Goal: Task Accomplishment & Management: Manage account settings

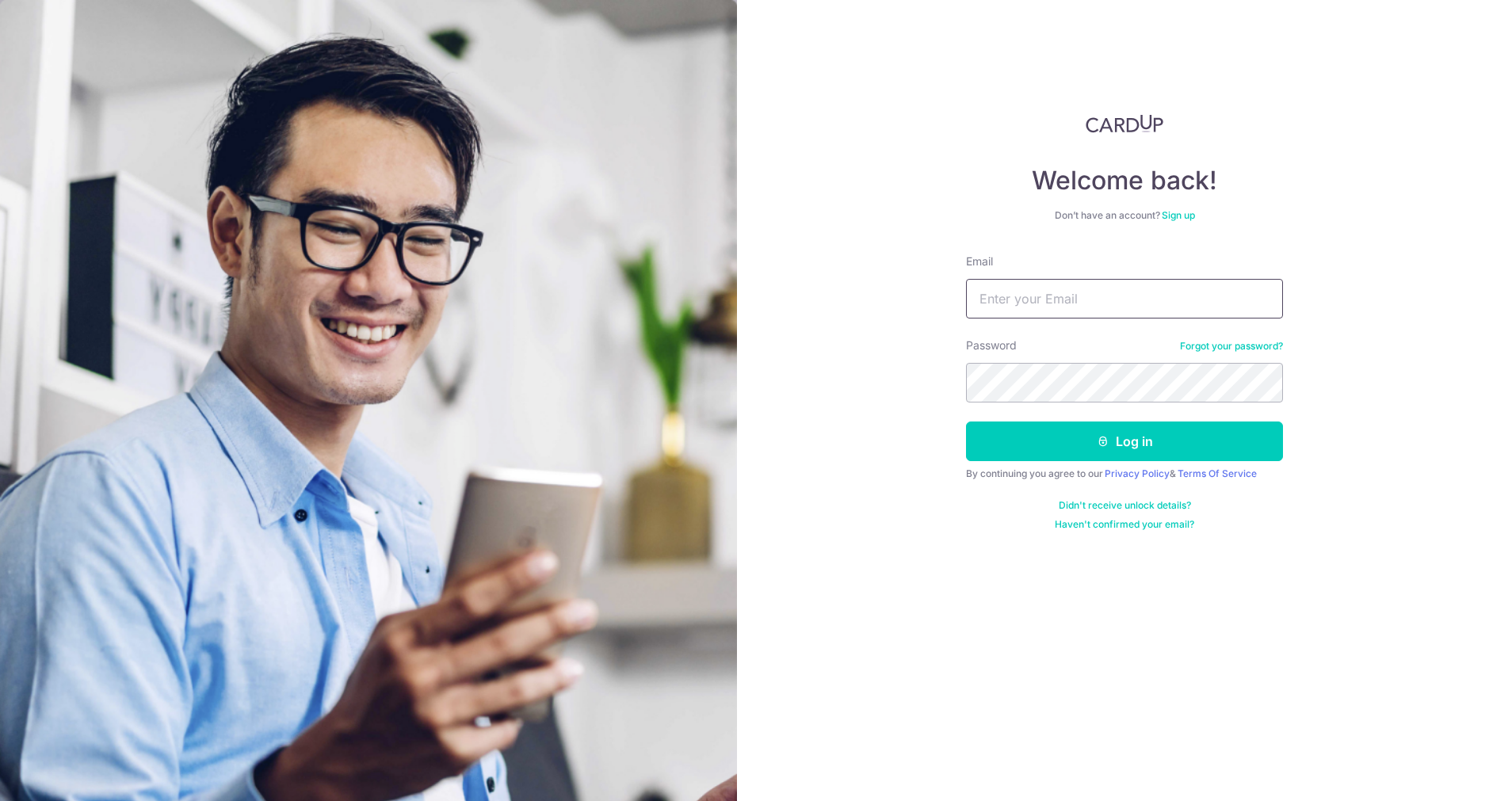
click at [1068, 310] on input "Email" at bounding box center [1124, 299] width 317 height 40
type input "zhenkai.leow@outlook.com"
click at [966, 421] on button "Log in" at bounding box center [1124, 441] width 317 height 40
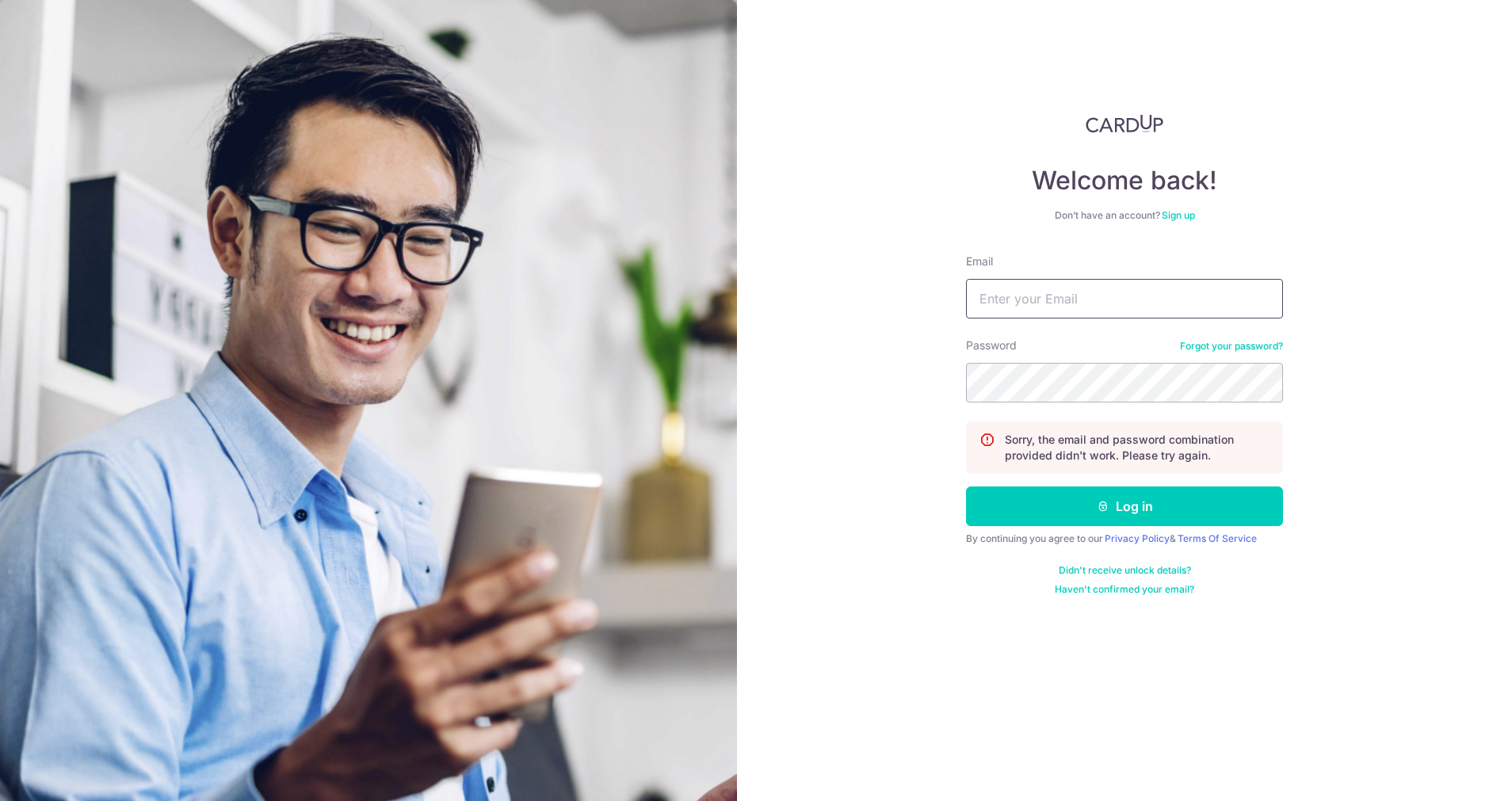
click at [1073, 315] on input "Email" at bounding box center [1124, 299] width 317 height 40
type input "zhenkai.leow@outlook.com"
click at [966, 487] on button "Log in" at bounding box center [1124, 506] width 317 height 40
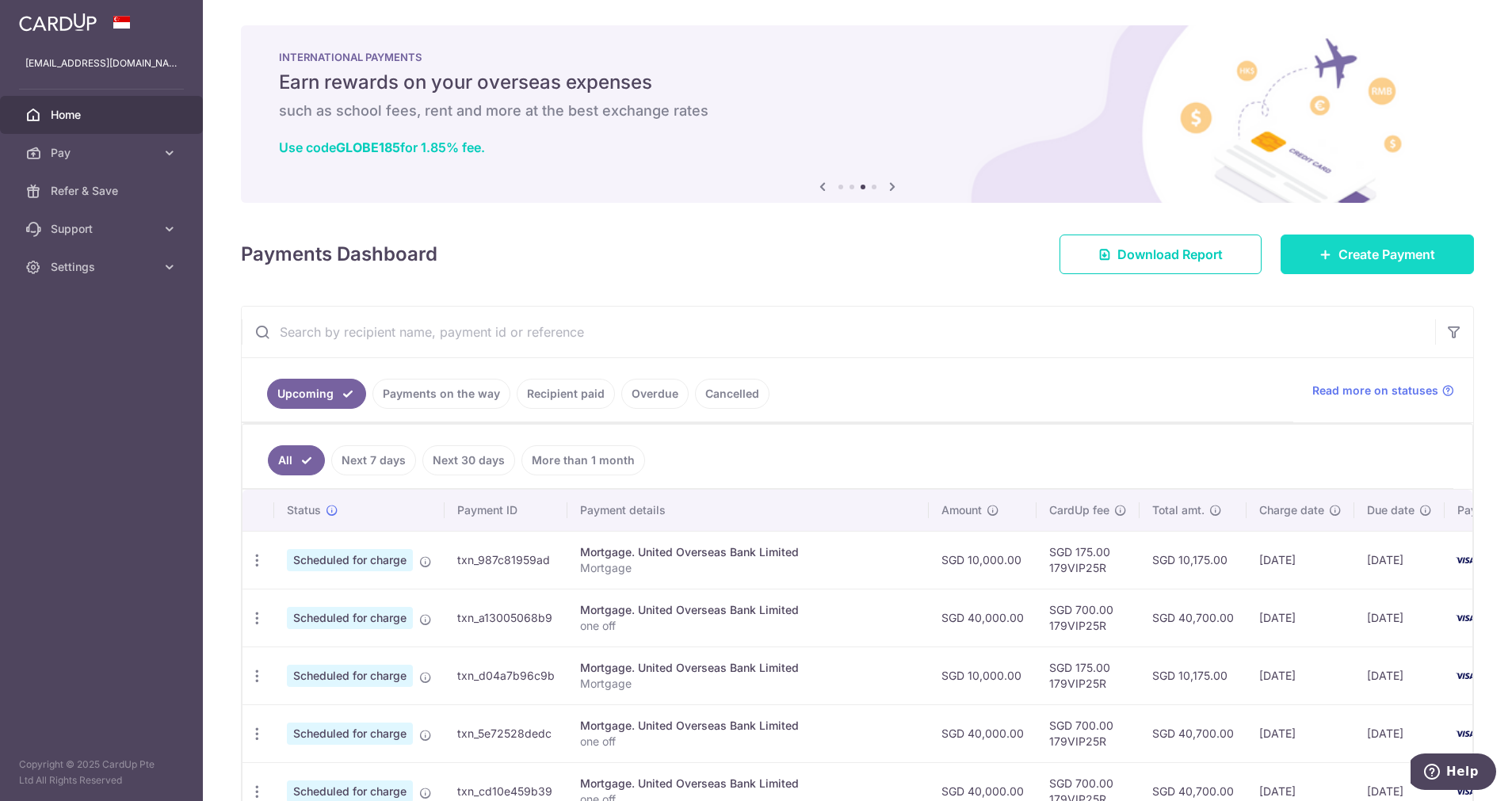
click at [1319, 252] on icon at bounding box center [1325, 254] width 13 height 13
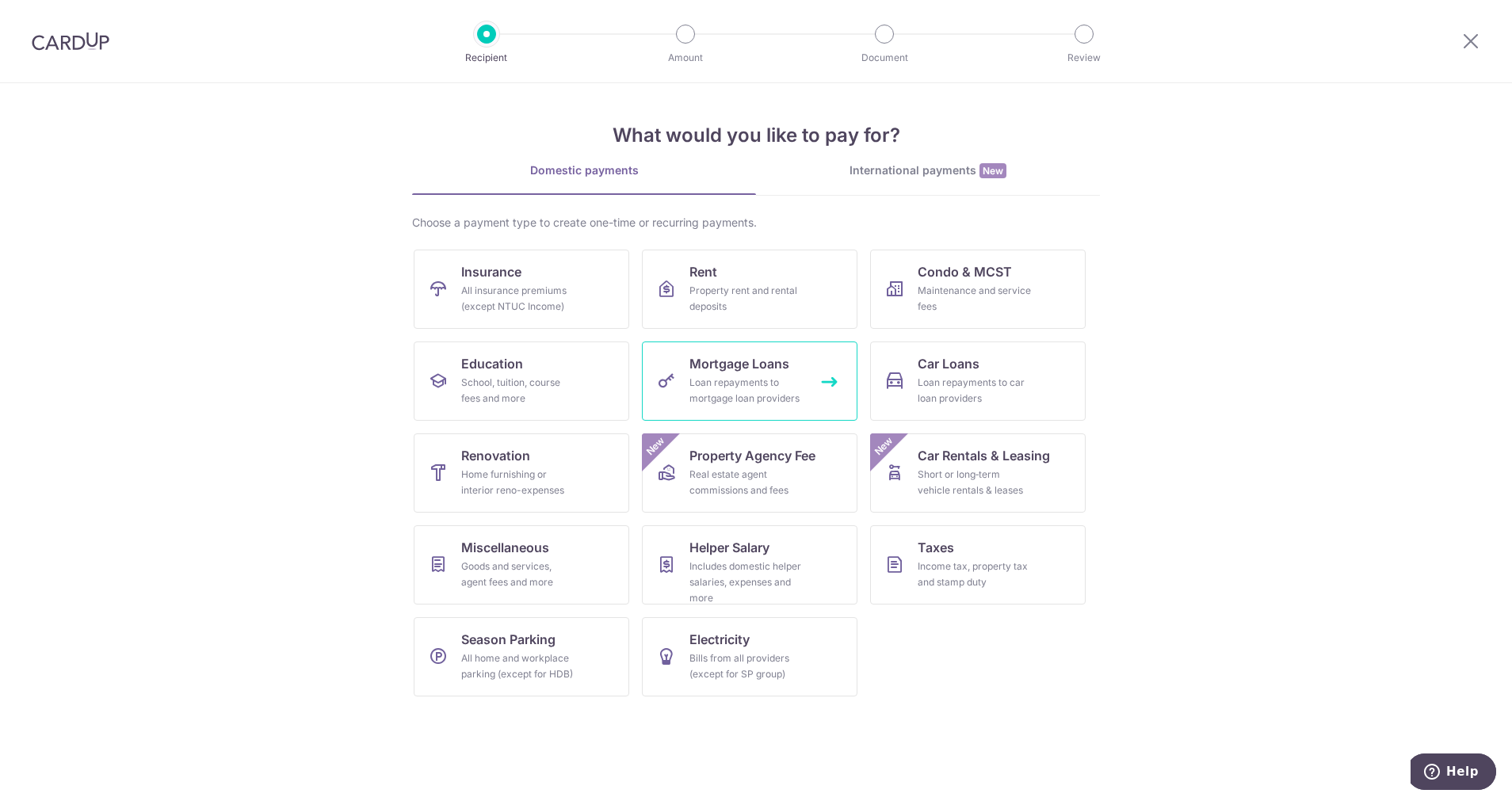
click at [734, 382] on div "Loan repayments to mortgage loan providers" at bounding box center [746, 390] width 114 height 31
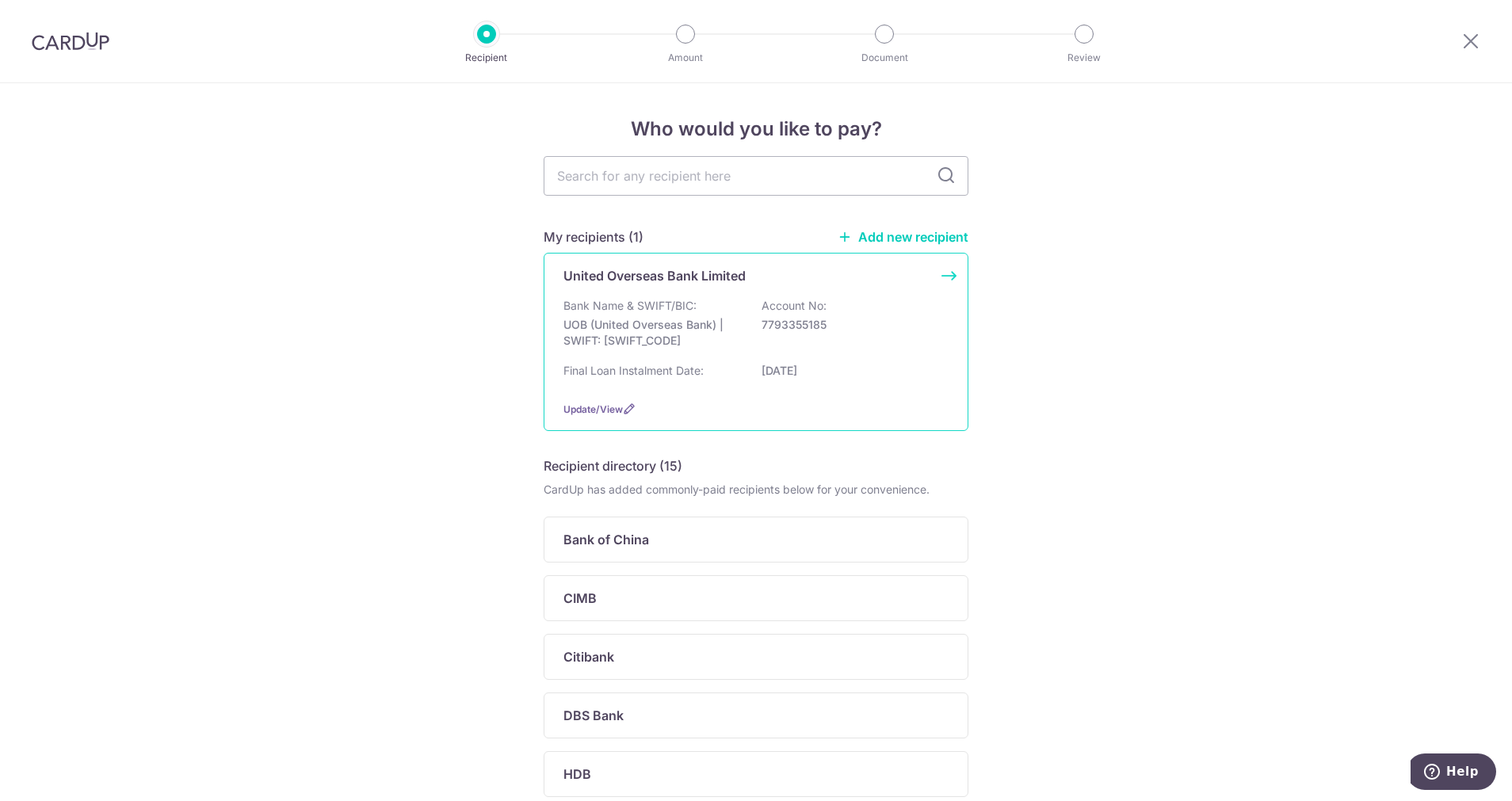
click at [643, 312] on p "Bank Name & SWIFT/BIC:" at bounding box center [629, 306] width 133 height 16
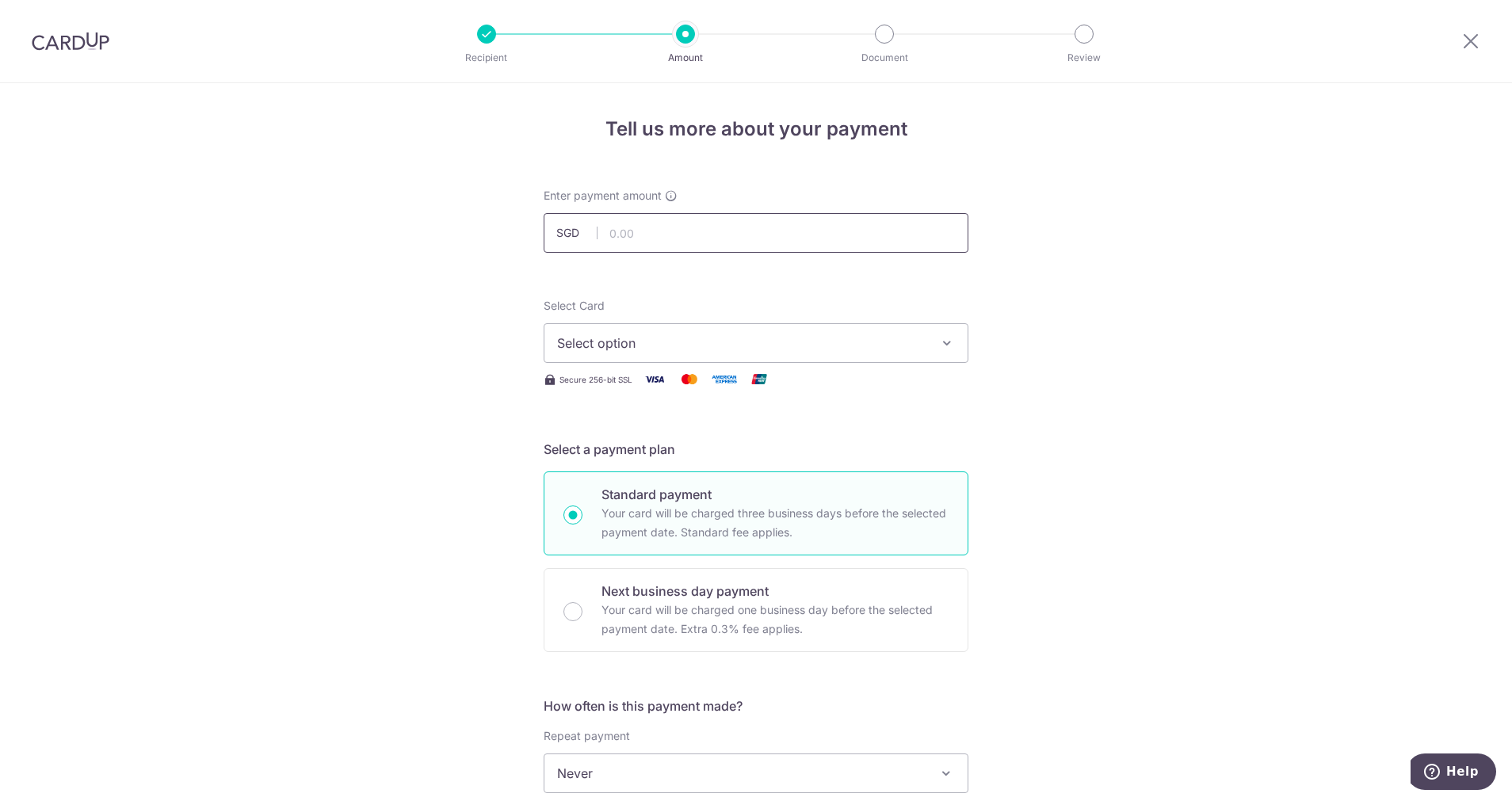
click at [671, 252] on input "text" at bounding box center [755, 233] width 425 height 40
type input "40,000.00"
type input "02/05/2025"
type input "one off"
type input "179vip25r"
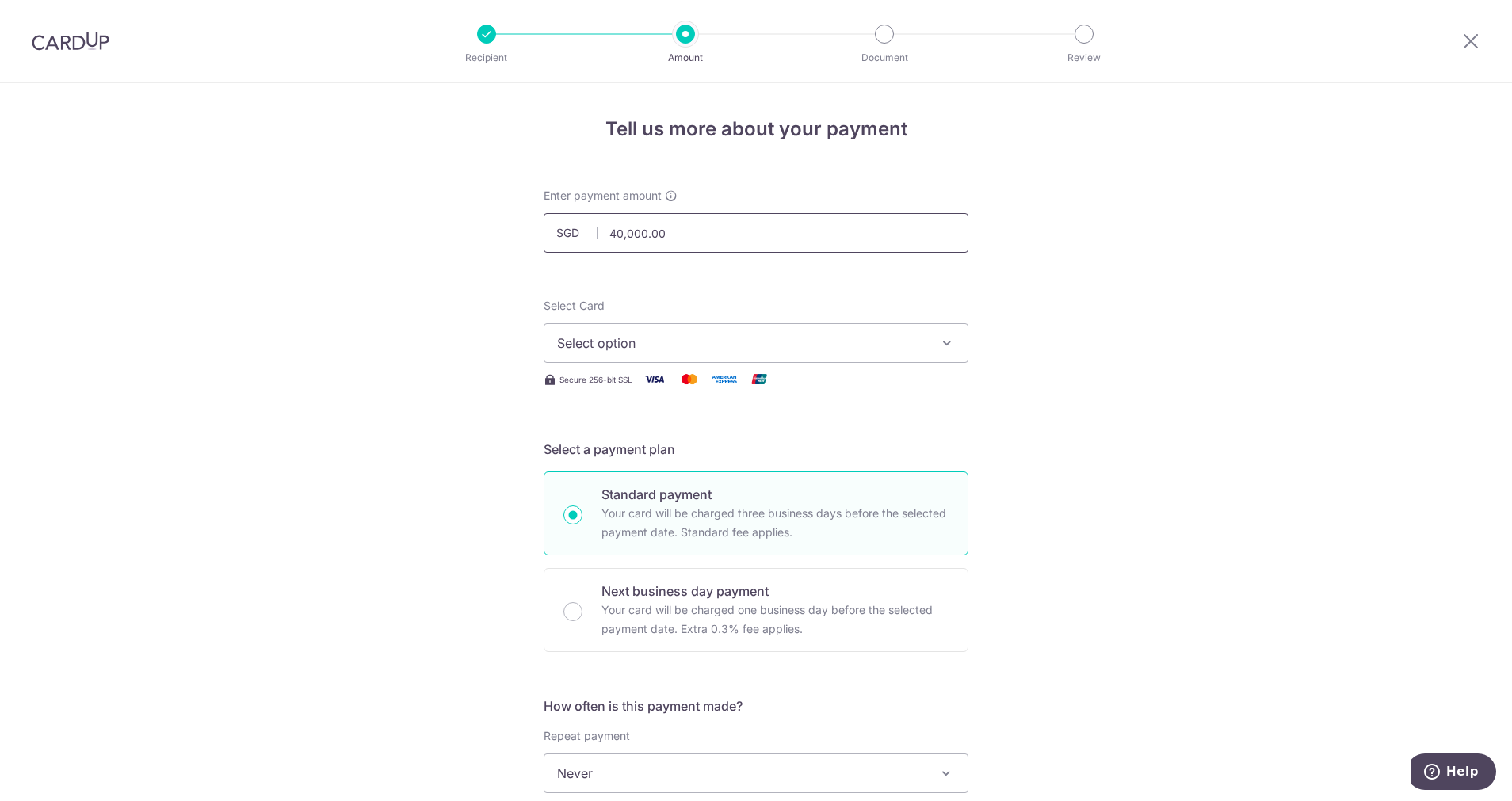
scroll to position [415, 0]
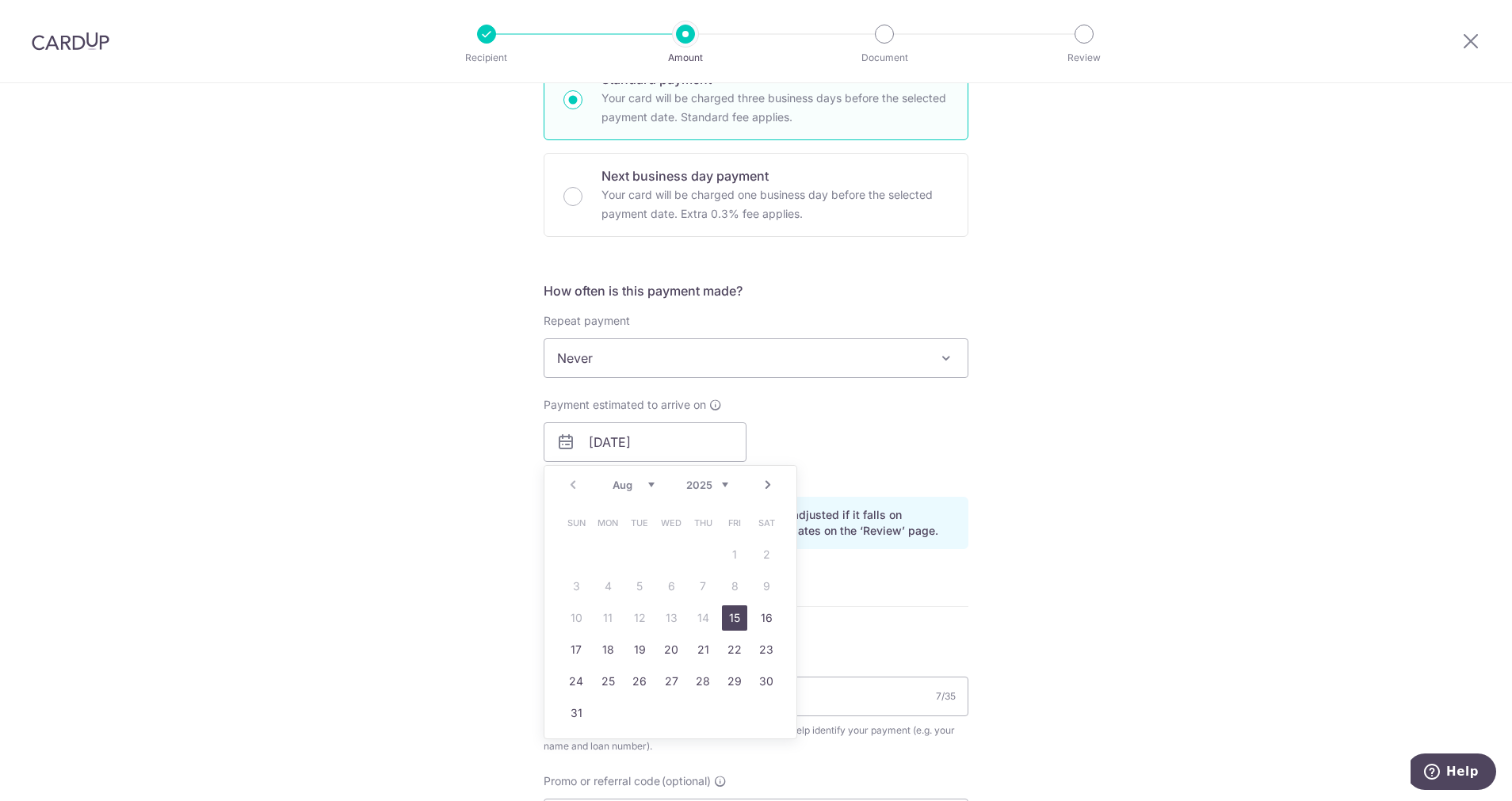
type input "40,000.00"
click at [726, 623] on link "15" at bounding box center [734, 618] width 25 height 25
type input "[DATE]"
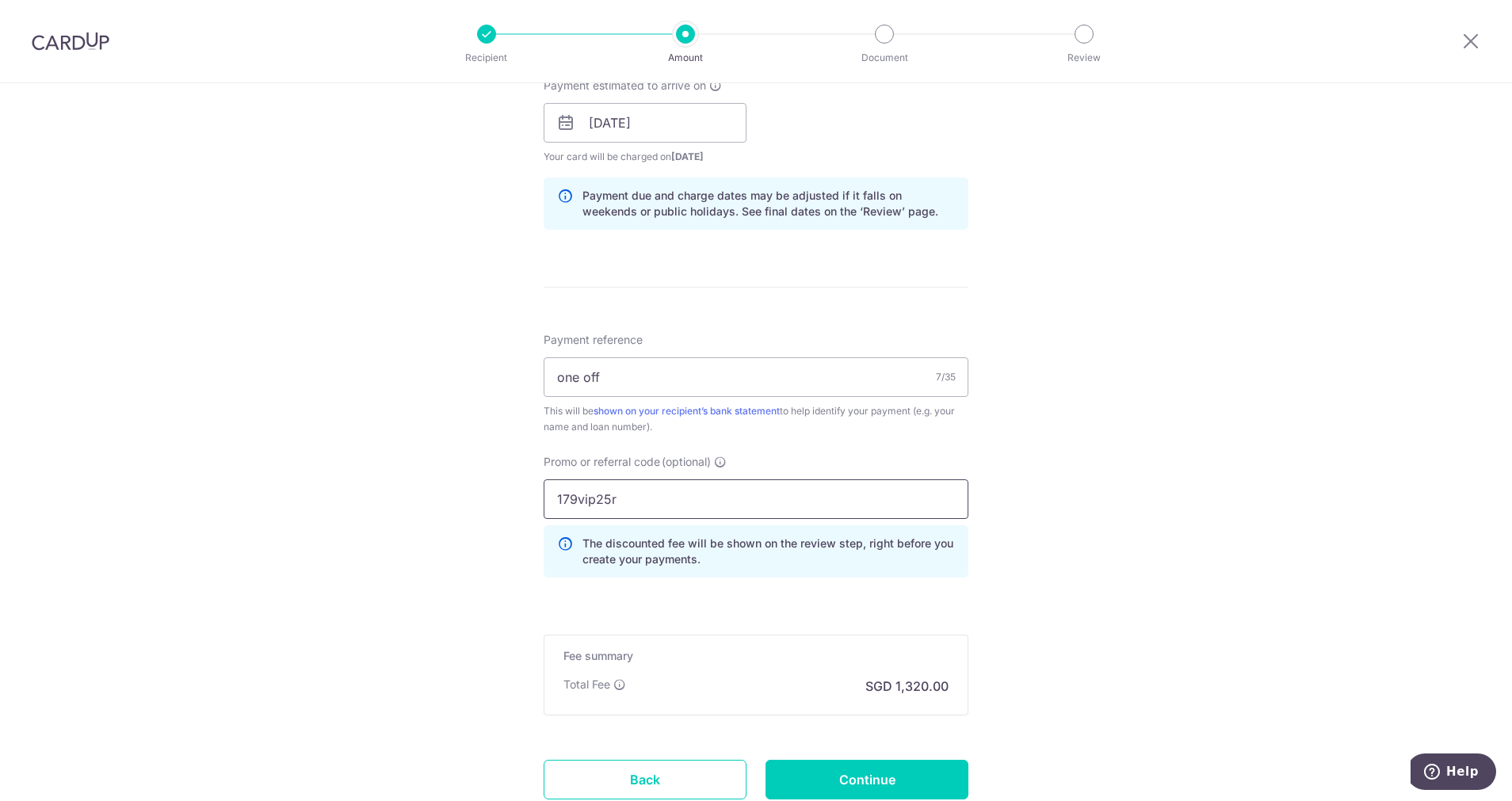
scroll to position [771, 0]
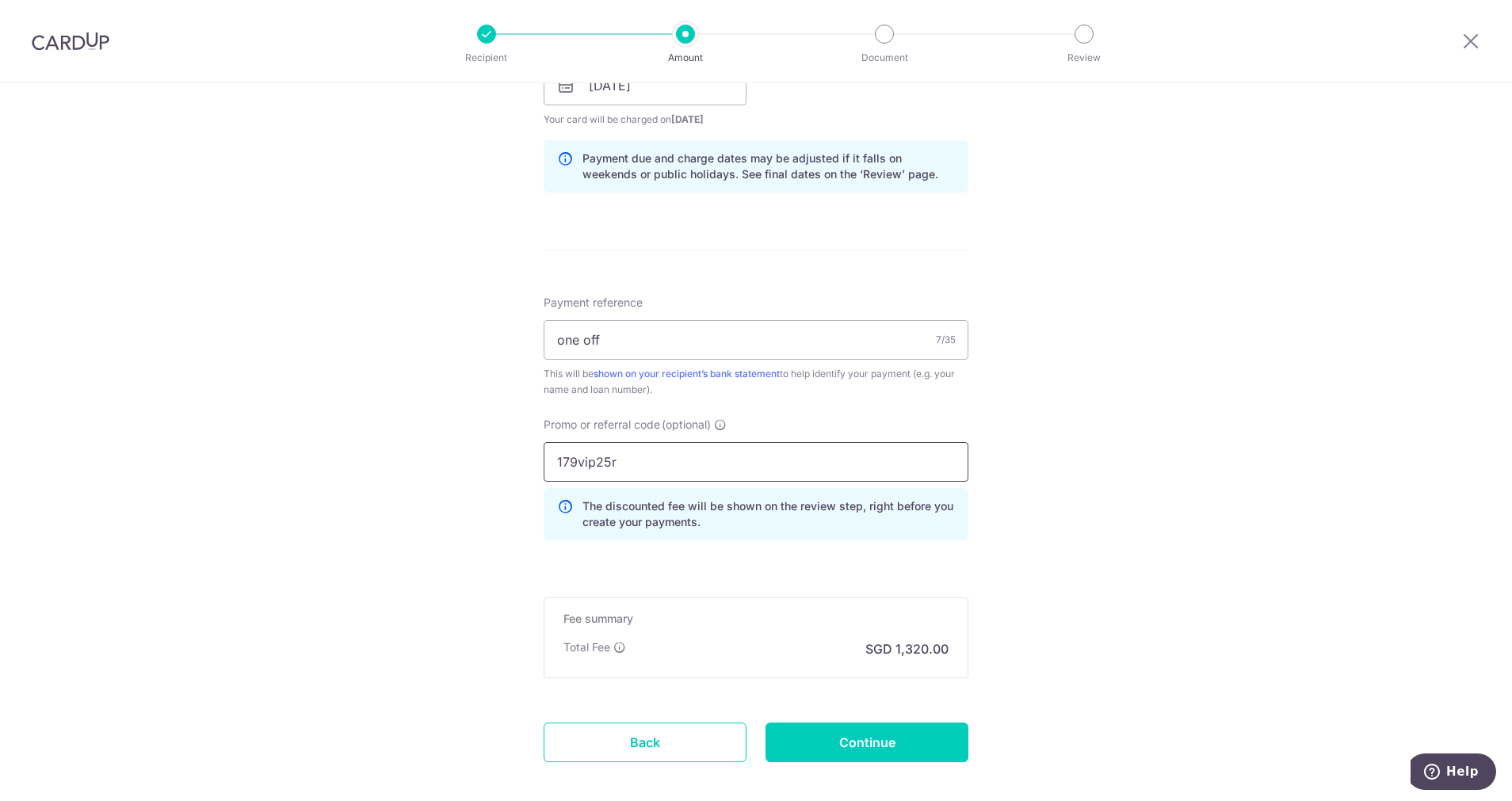
click at [734, 465] on input "179vip25r" at bounding box center [755, 462] width 425 height 40
drag, startPoint x: 666, startPoint y: 468, endPoint x: 500, endPoint y: 455, distance: 166.5
click at [489, 460] on div "Tell us more about your payment Enter payment amount SGD 40,000.00 40000.00 Sel…" at bounding box center [756, 96] width 1512 height 1570
type input "3home25r"
click at [1145, 541] on div "Tell us more about your payment Enter payment amount SGD 40,000.00 40000.00 Sel…" at bounding box center [756, 96] width 1512 height 1570
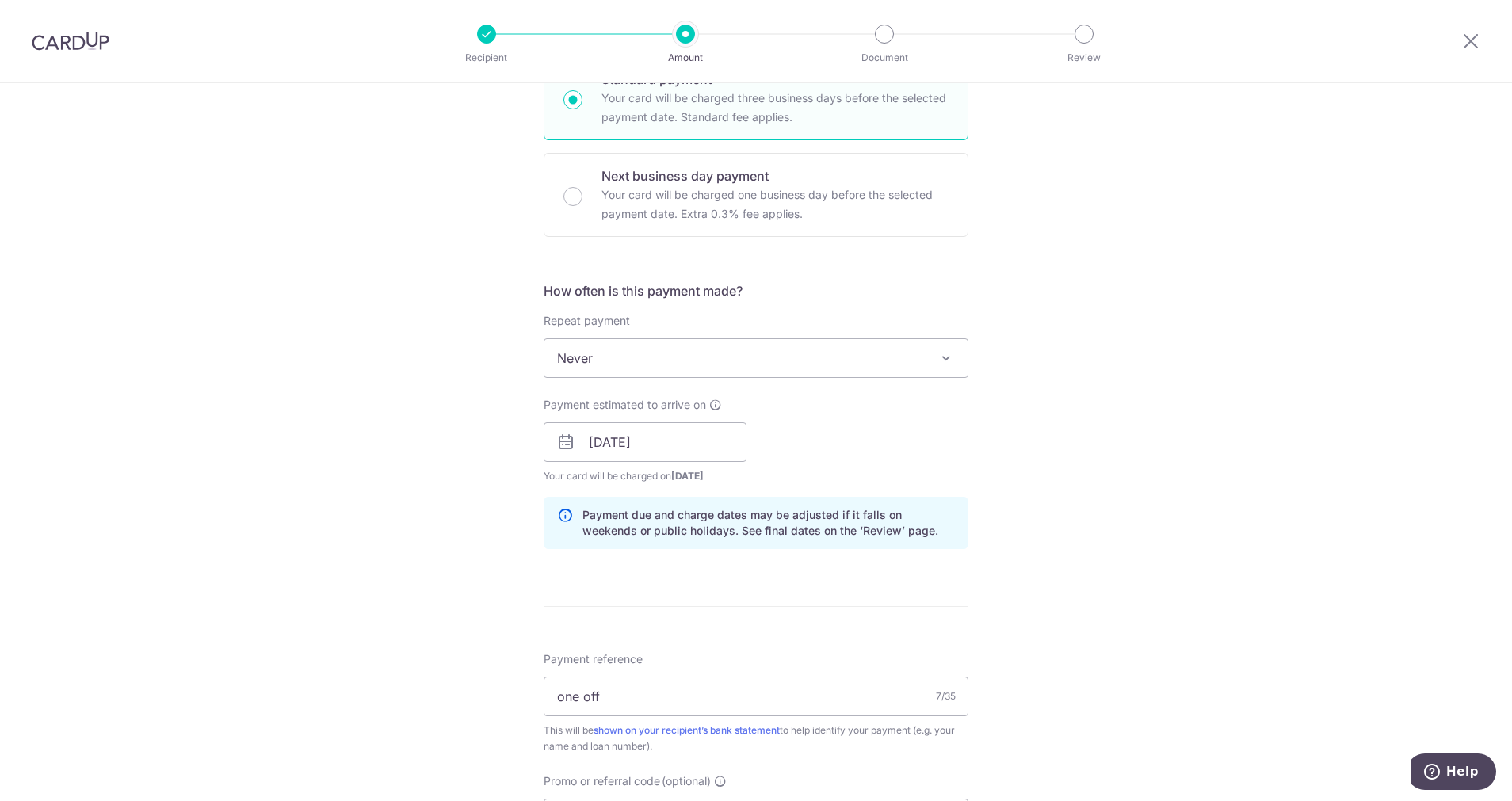
scroll to position [0, 0]
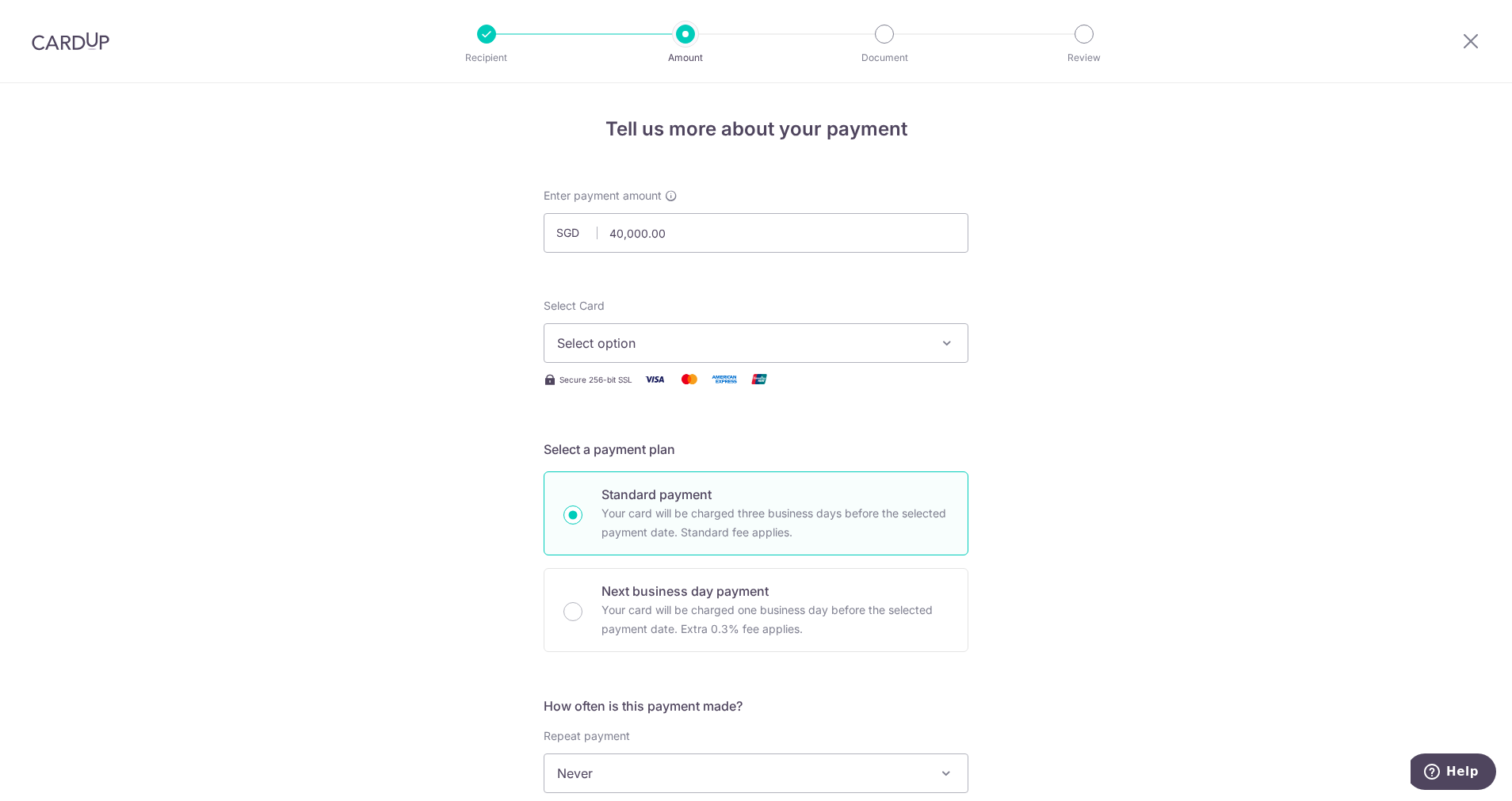
click at [784, 348] on span "Select option" at bounding box center [741, 342] width 369 height 19
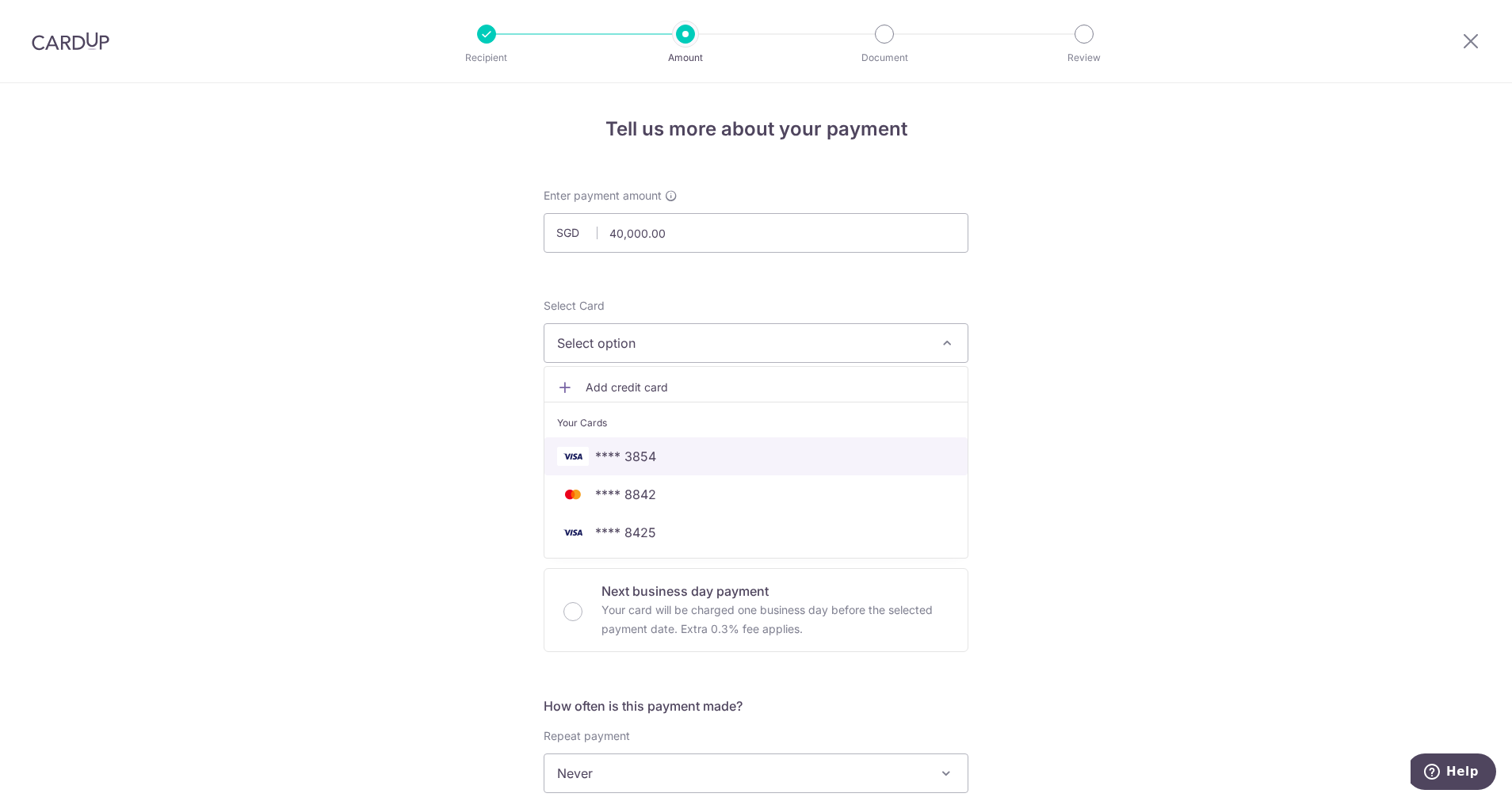
click at [652, 467] on link "**** 3854" at bounding box center [755, 456] width 423 height 38
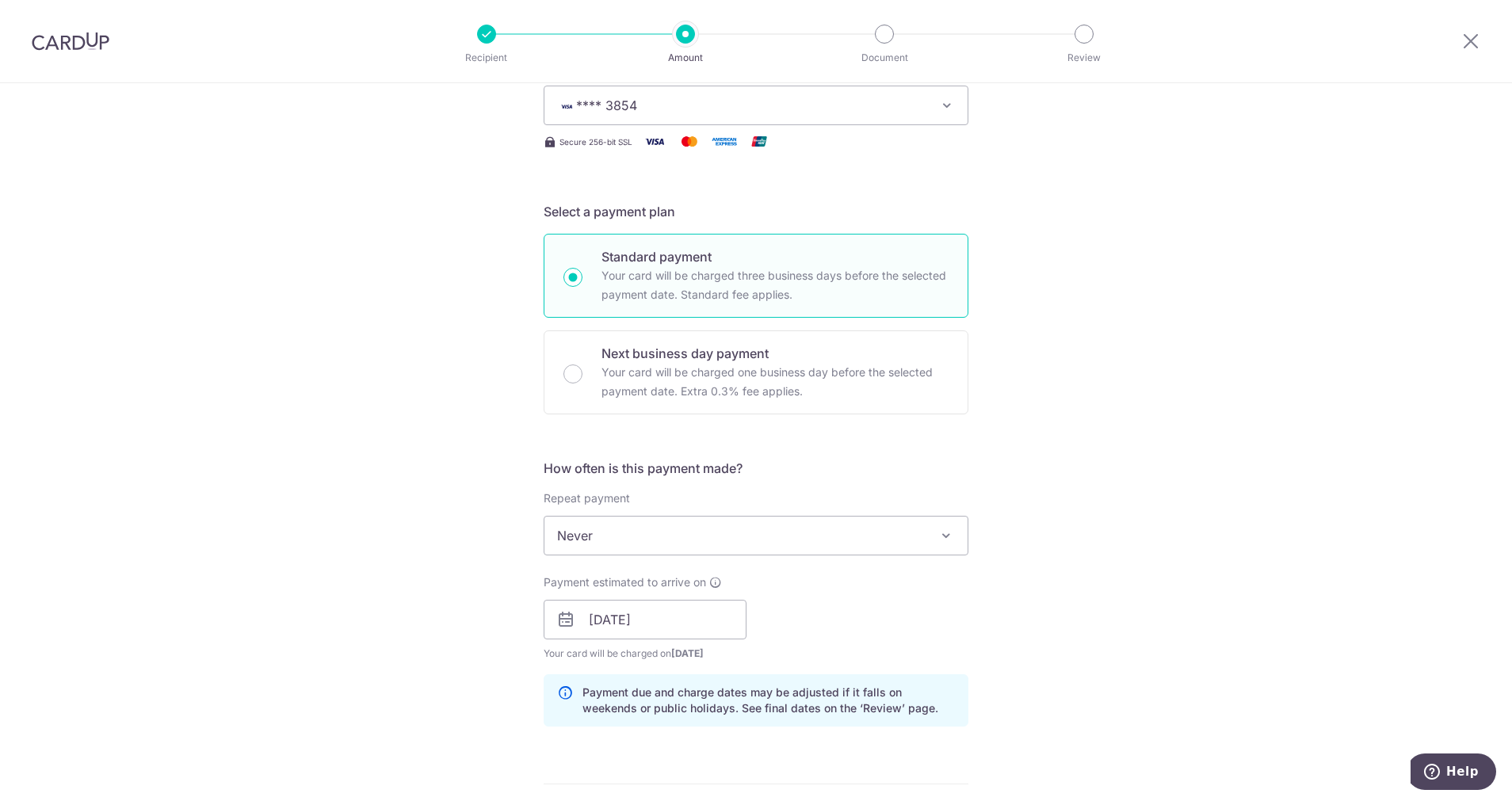
scroll to position [356, 0]
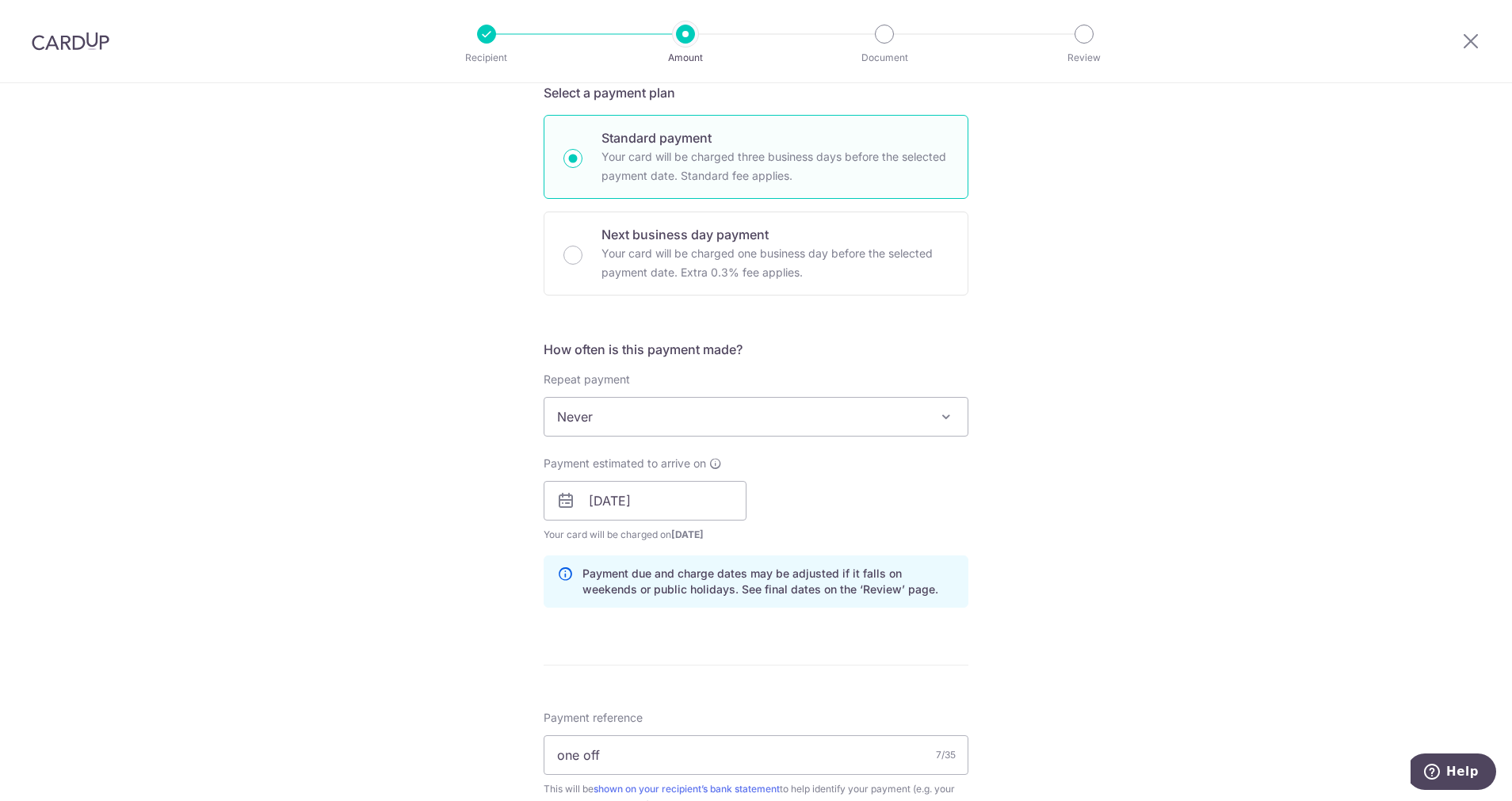
click at [809, 414] on span "Never" at bounding box center [755, 417] width 423 height 38
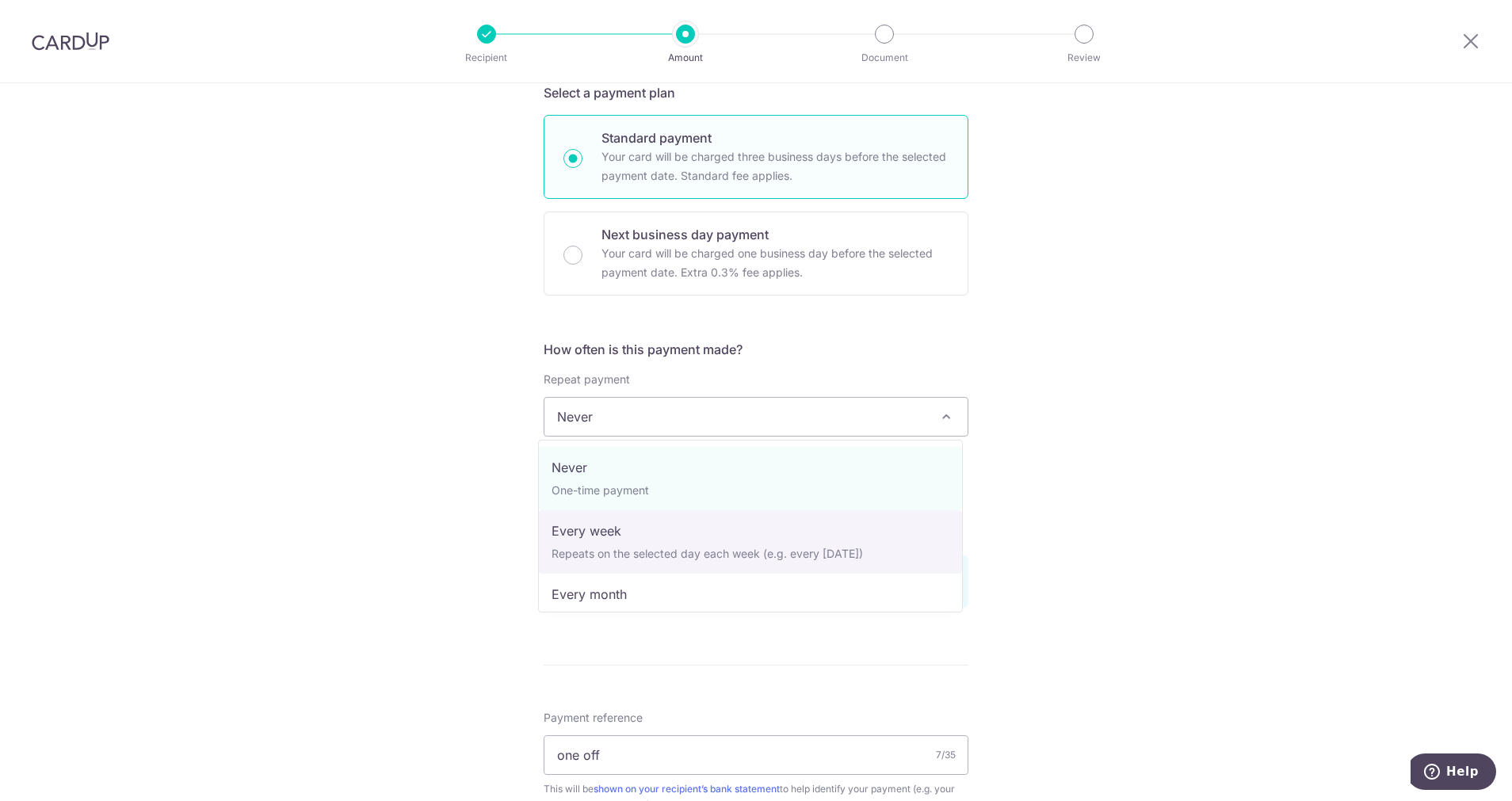
select select "2"
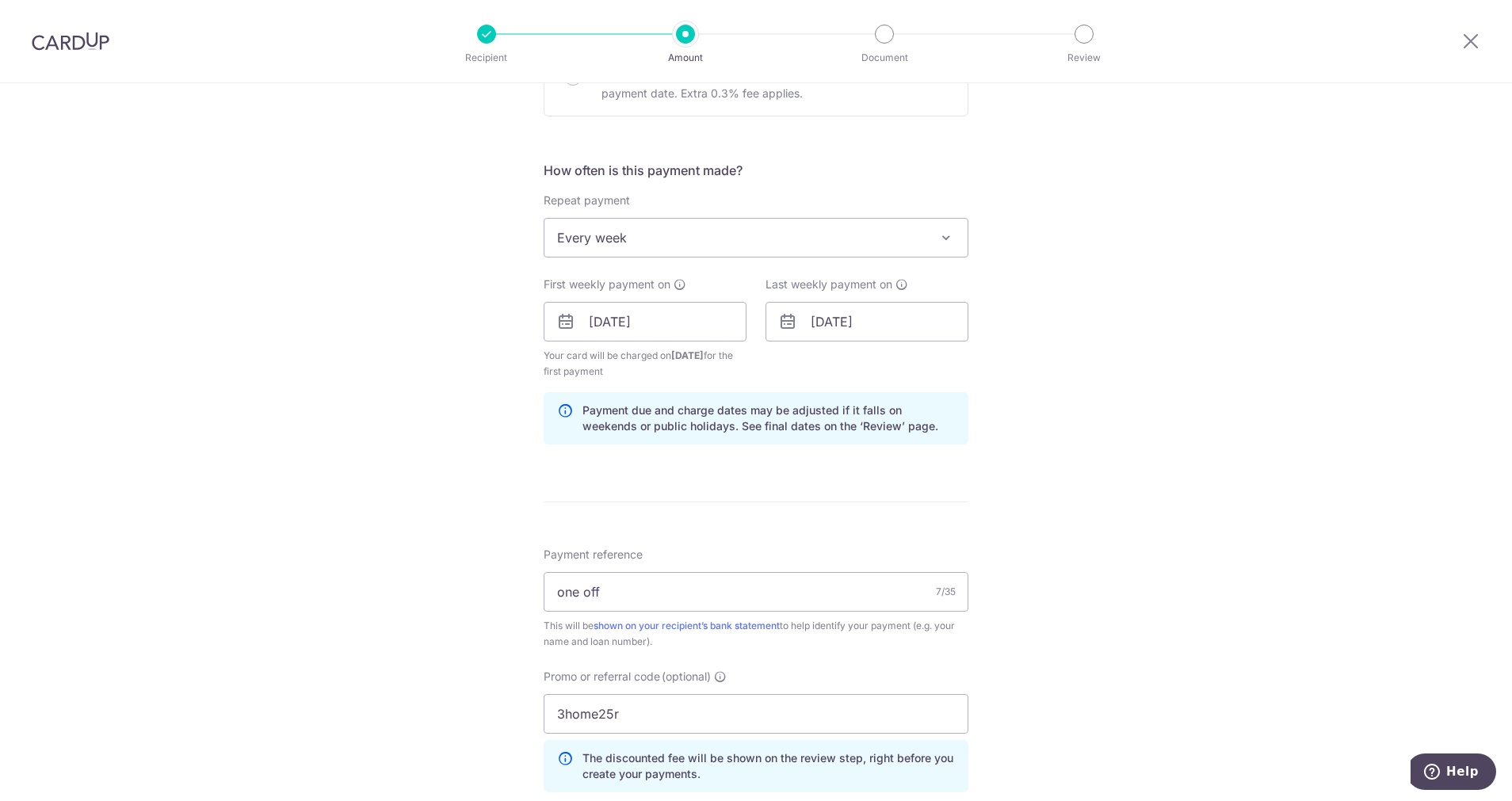
scroll to position [713, 0]
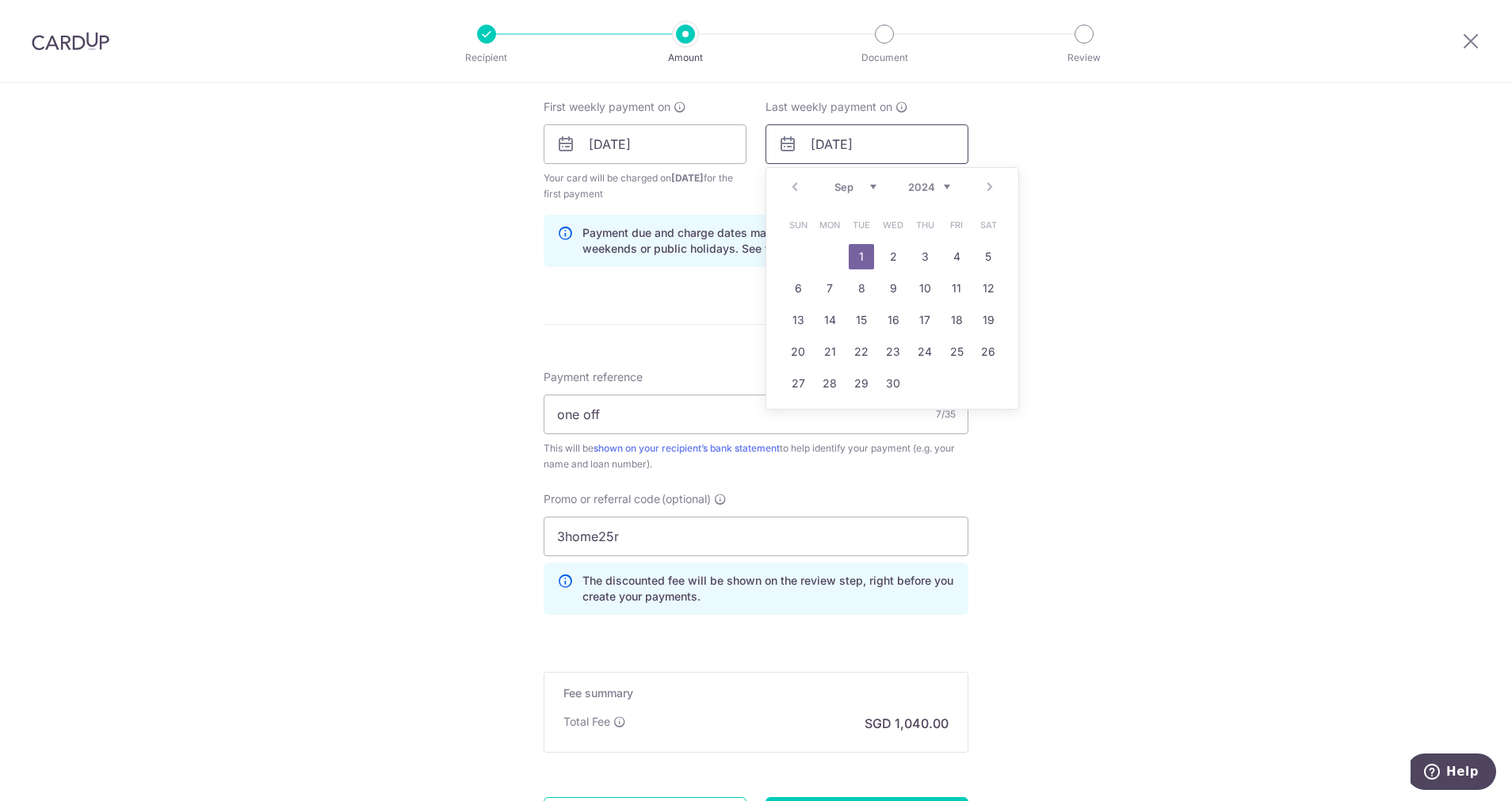
click at [866, 136] on input "01/09/2054" at bounding box center [866, 145] width 203 height 40
drag, startPoint x: 883, startPoint y: 139, endPoint x: 866, endPoint y: 145, distance: 18.0
click at [866, 145] on input "01/09/2024" at bounding box center [866, 145] width 203 height 40
type input "01/09/2027"
click at [1218, 330] on div "Tell us more about your payment Enter payment amount SGD 40,000.00 40000.00 Sel…" at bounding box center [756, 163] width 1512 height 1586
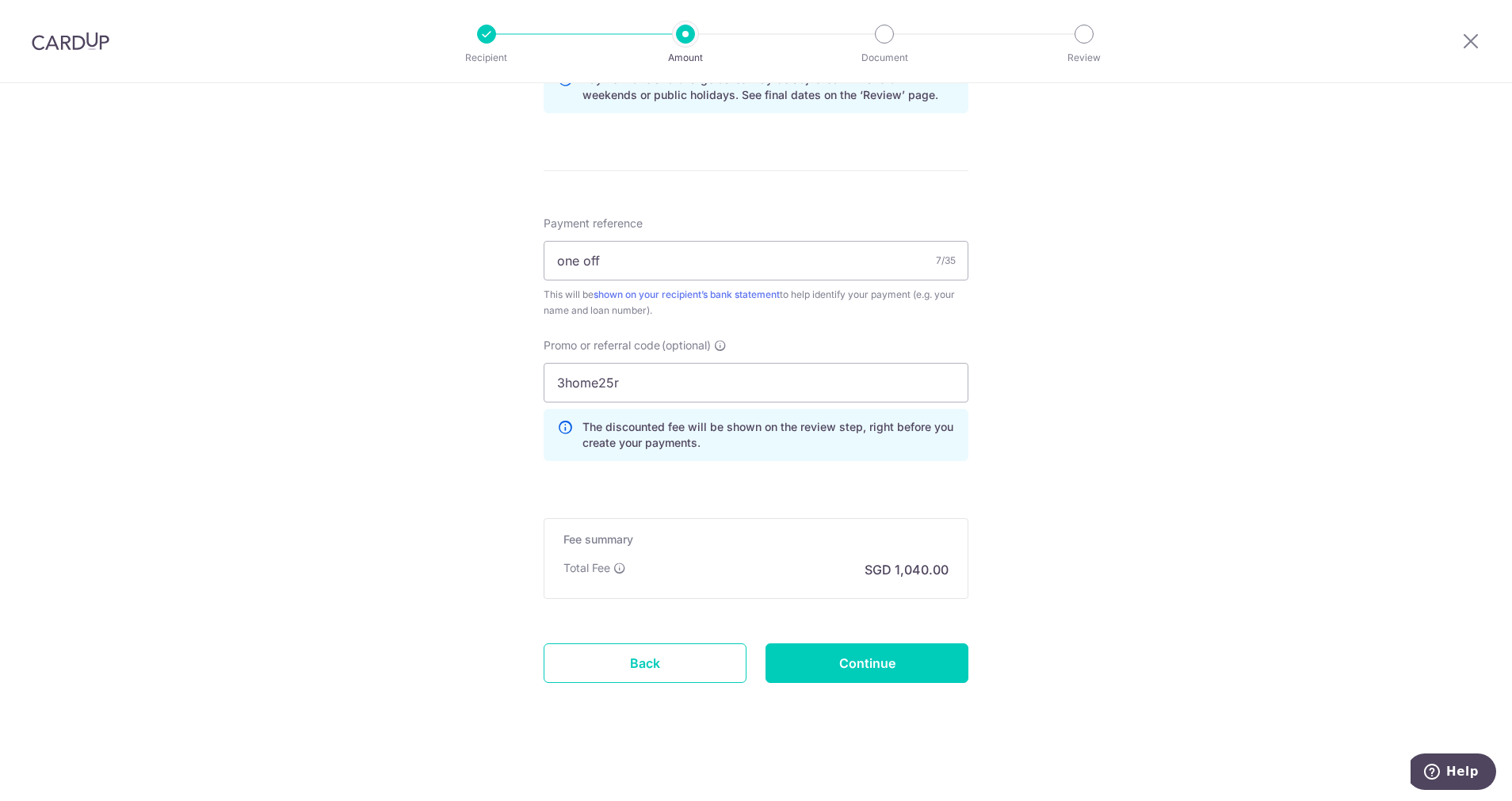
scroll to position [867, 0]
click at [886, 646] on input "Continue" at bounding box center [866, 663] width 203 height 40
type input "Create Schedule"
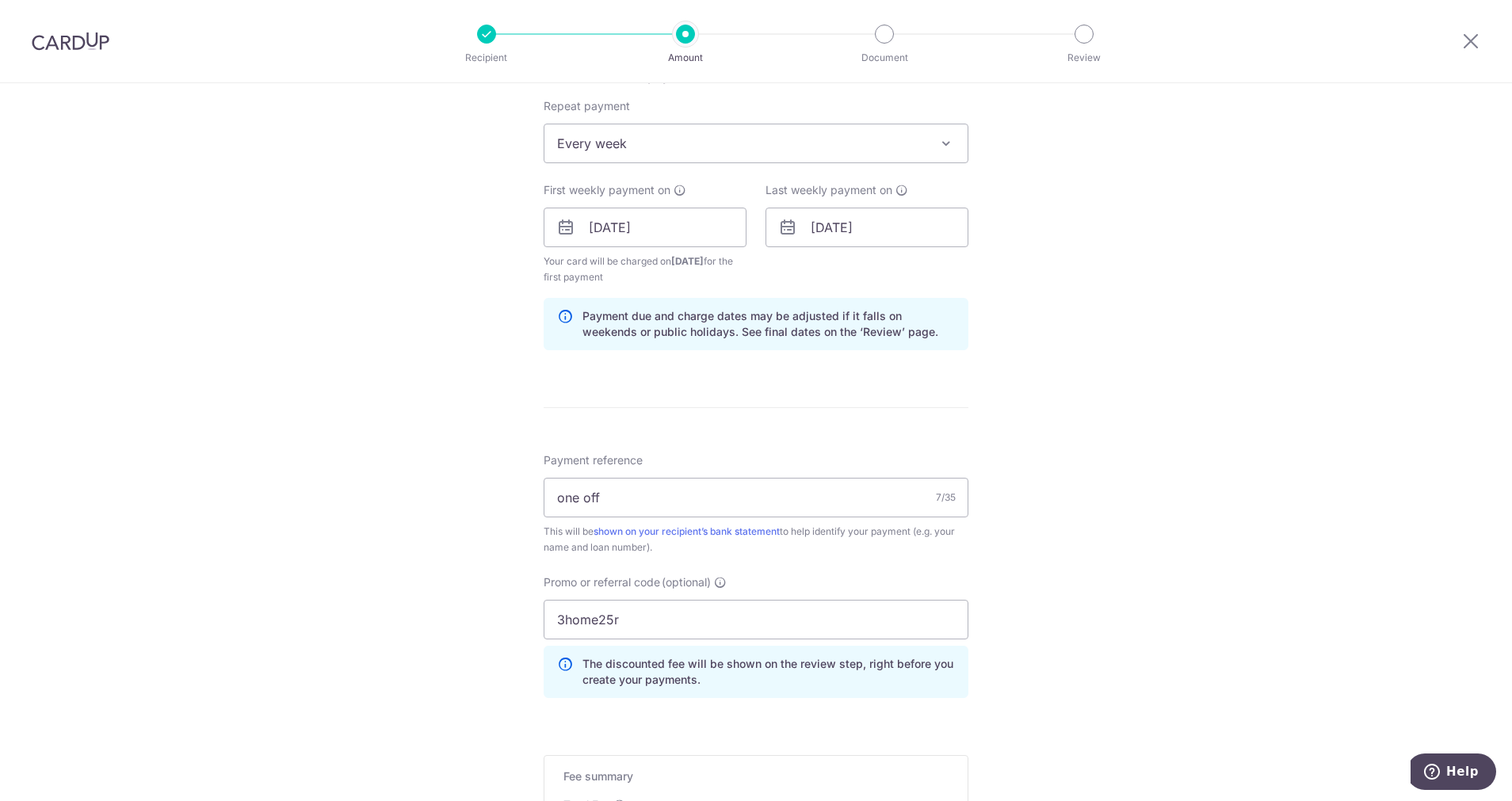
scroll to position [273, 0]
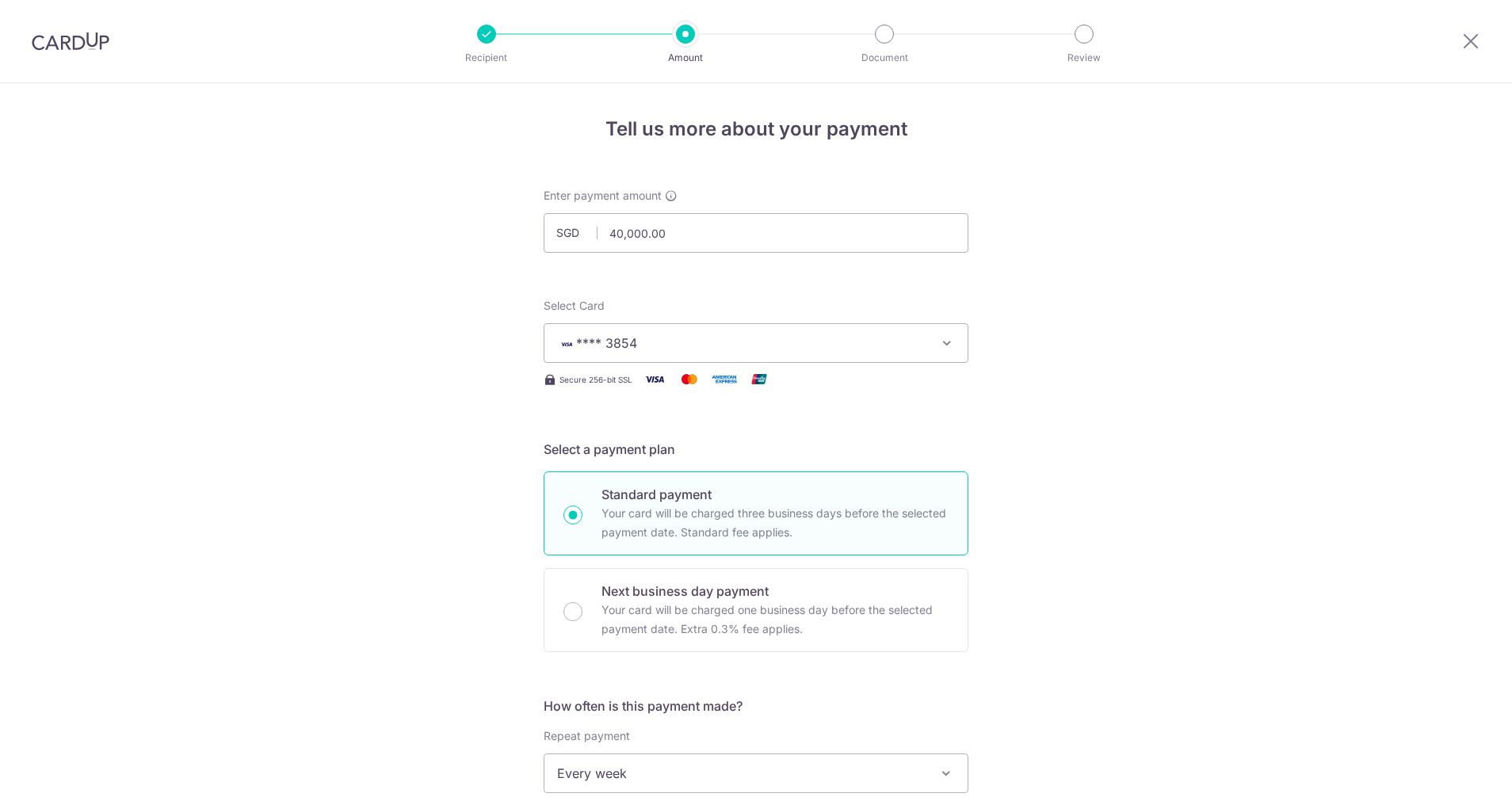
scroll to position [809, 0]
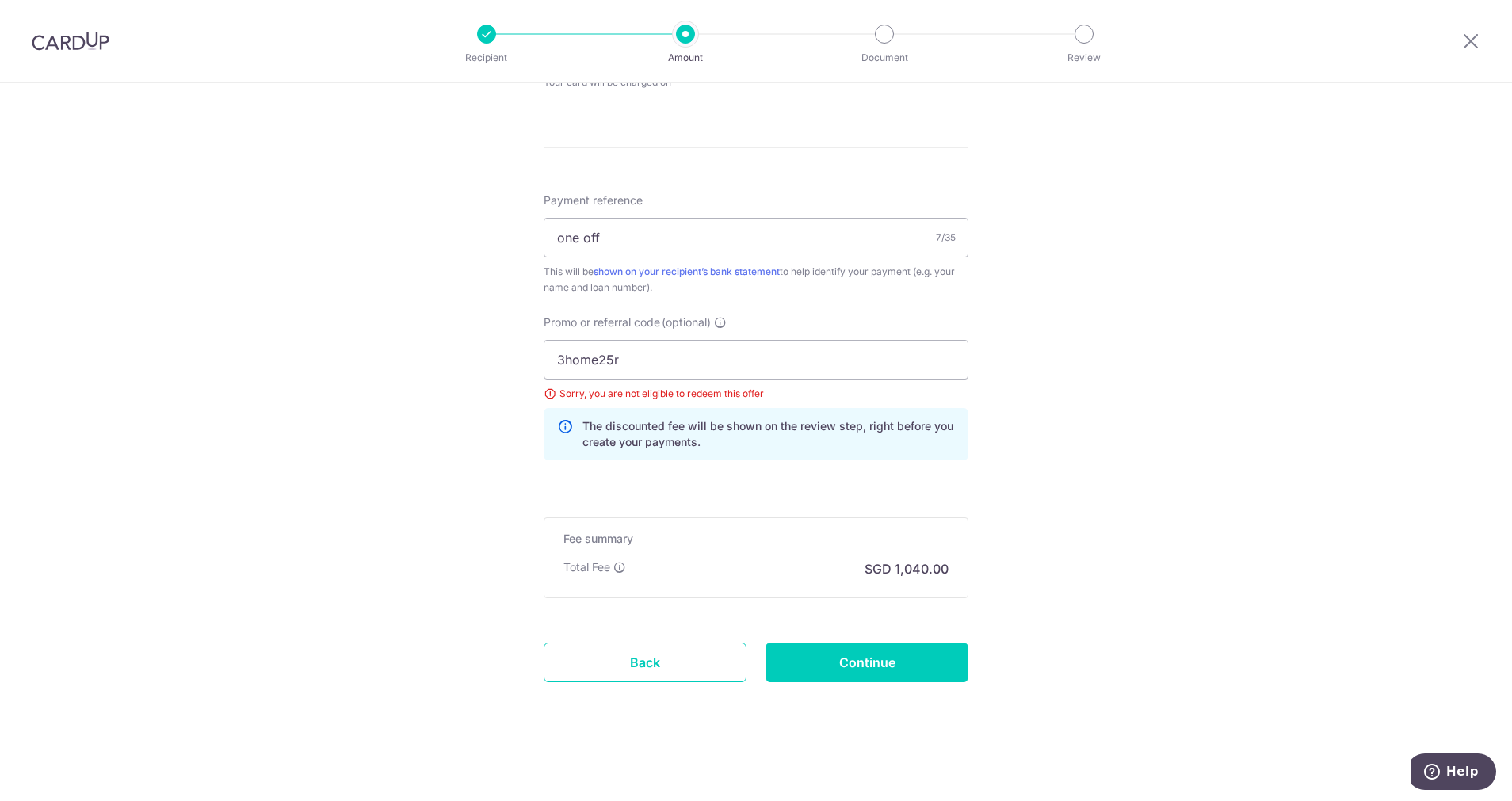
click at [558, 424] on icon at bounding box center [565, 434] width 16 height 31
click at [559, 424] on icon at bounding box center [565, 434] width 16 height 31
click at [615, 349] on input "3home25r" at bounding box center [755, 360] width 425 height 40
click at [716, 321] on icon at bounding box center [720, 322] width 13 height 13
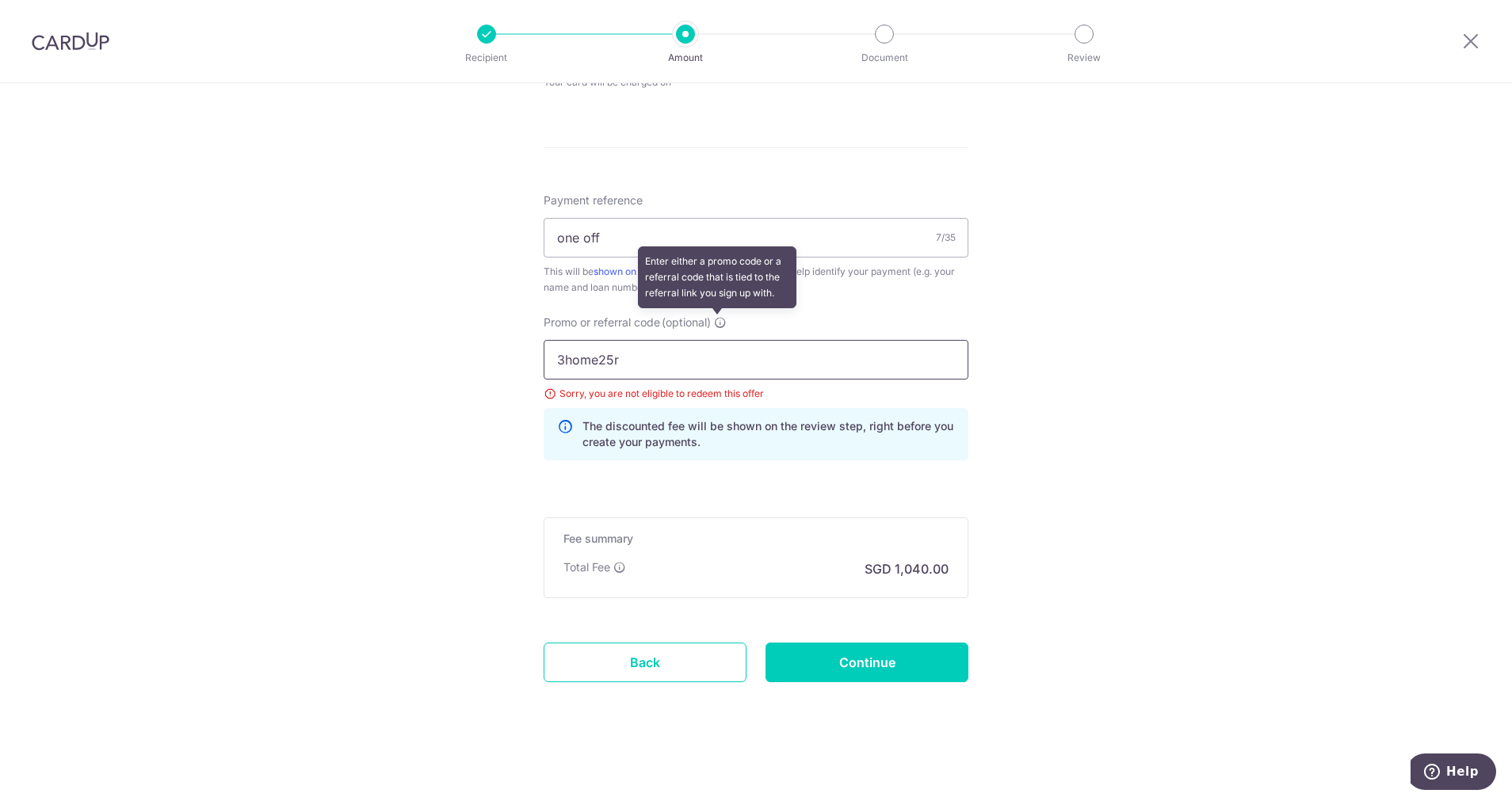
click at [716, 340] on input "3home25r" at bounding box center [755, 360] width 425 height 40
click at [654, 352] on input "3home25r" at bounding box center [755, 360] width 425 height 40
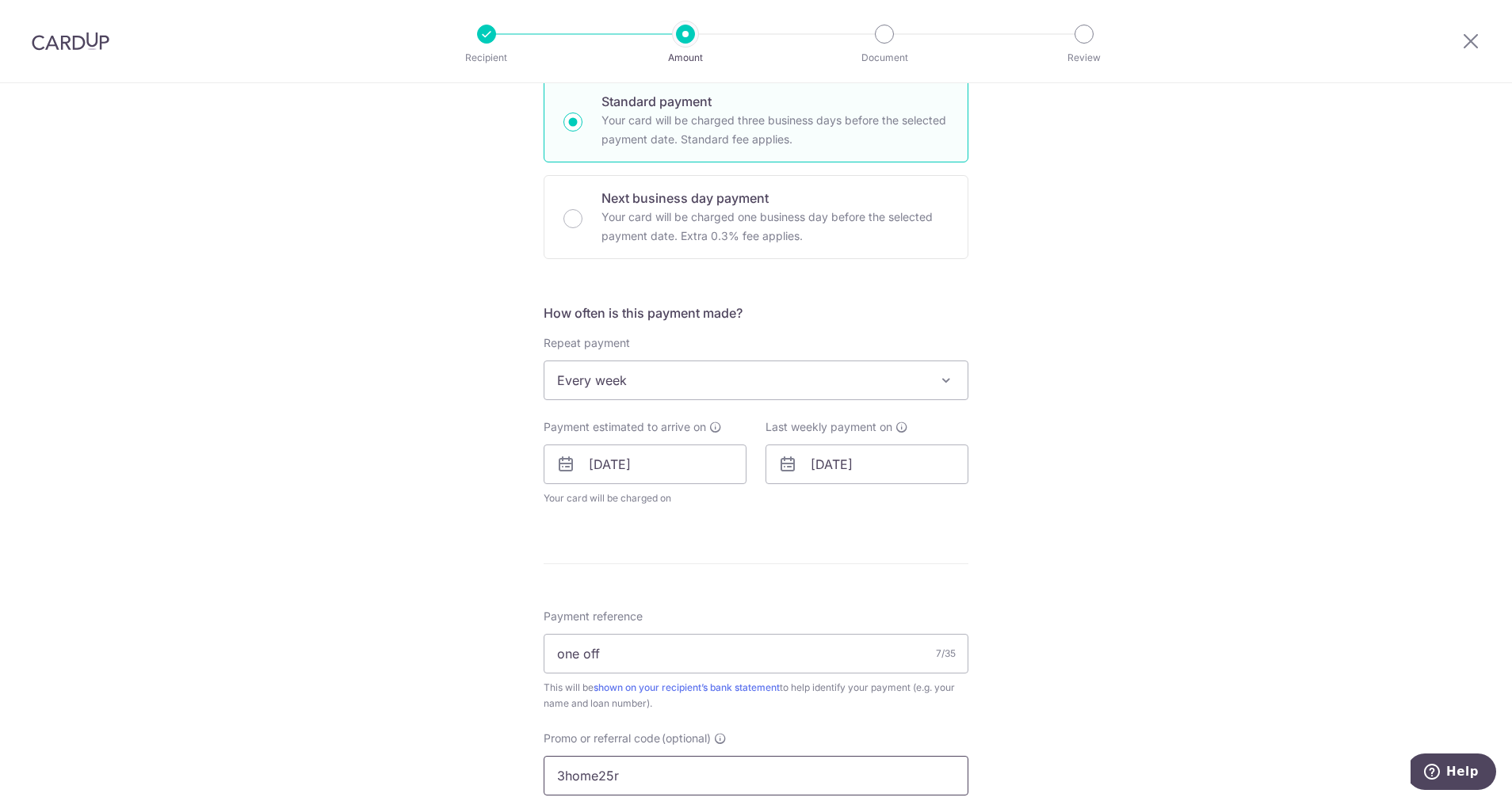
scroll to position [356, 0]
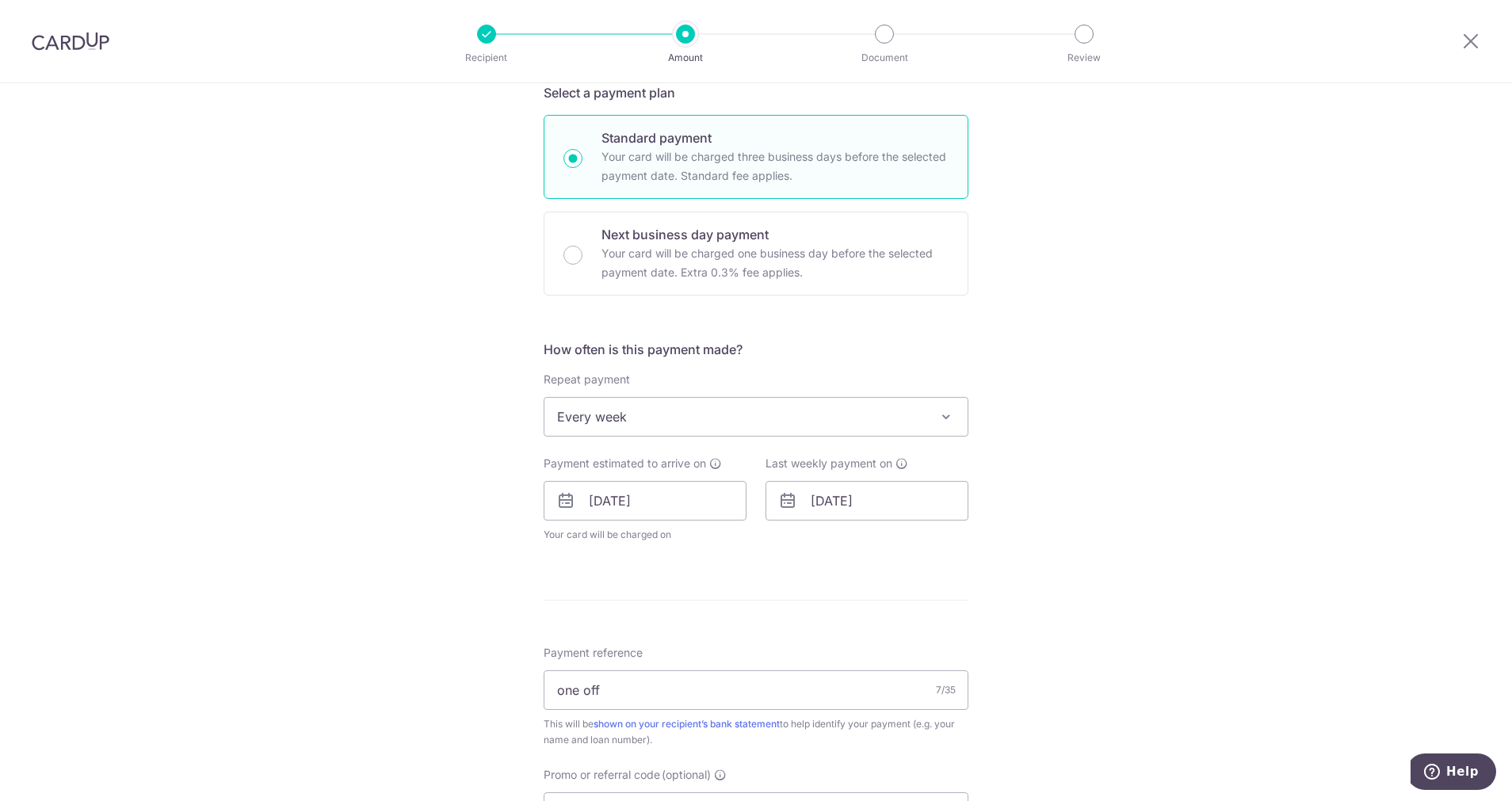
click at [57, 33] on img at bounding box center [70, 40] width 77 height 19
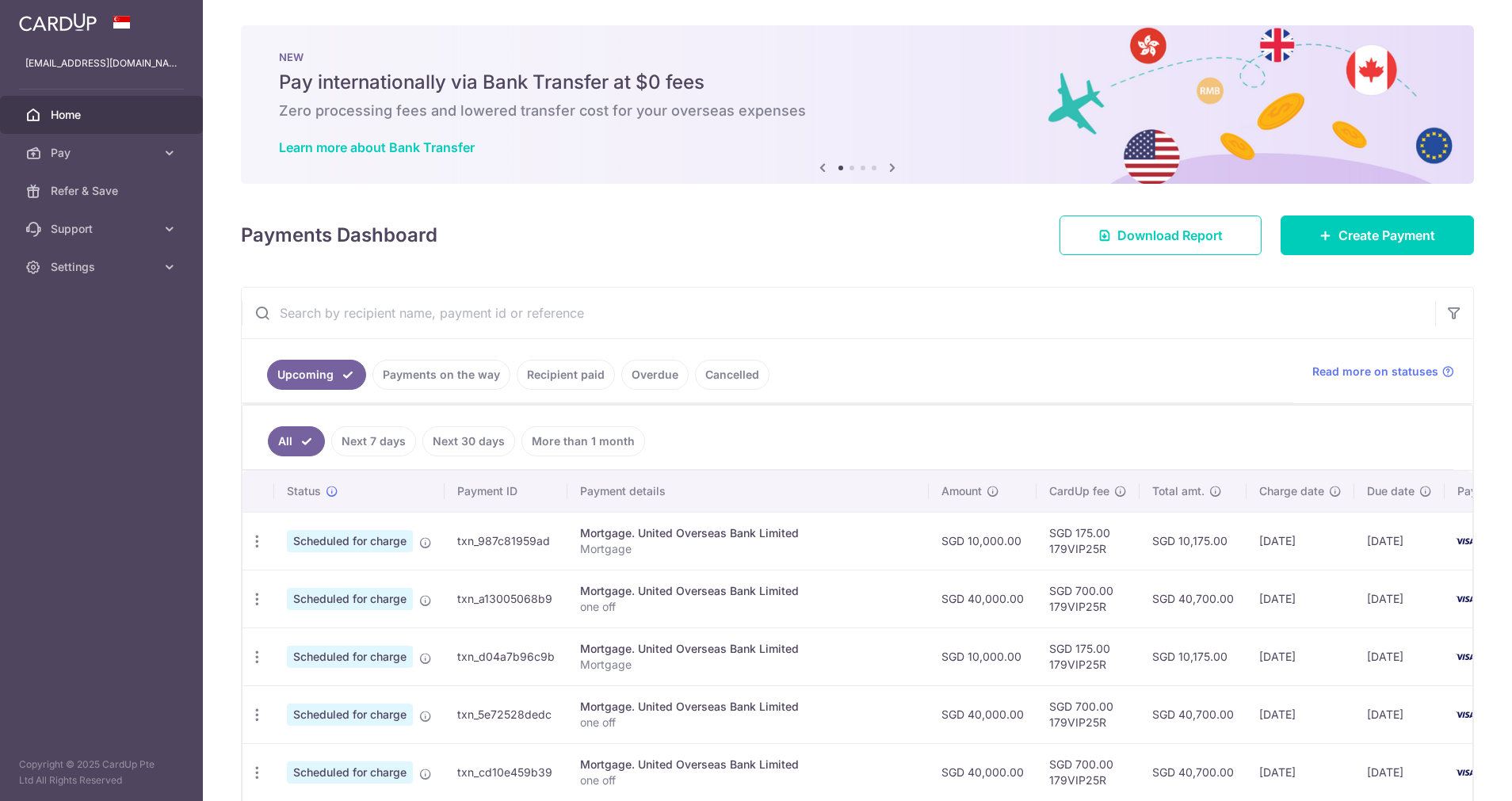
click at [69, 113] on span "Home" at bounding box center [102, 115] width 104 height 16
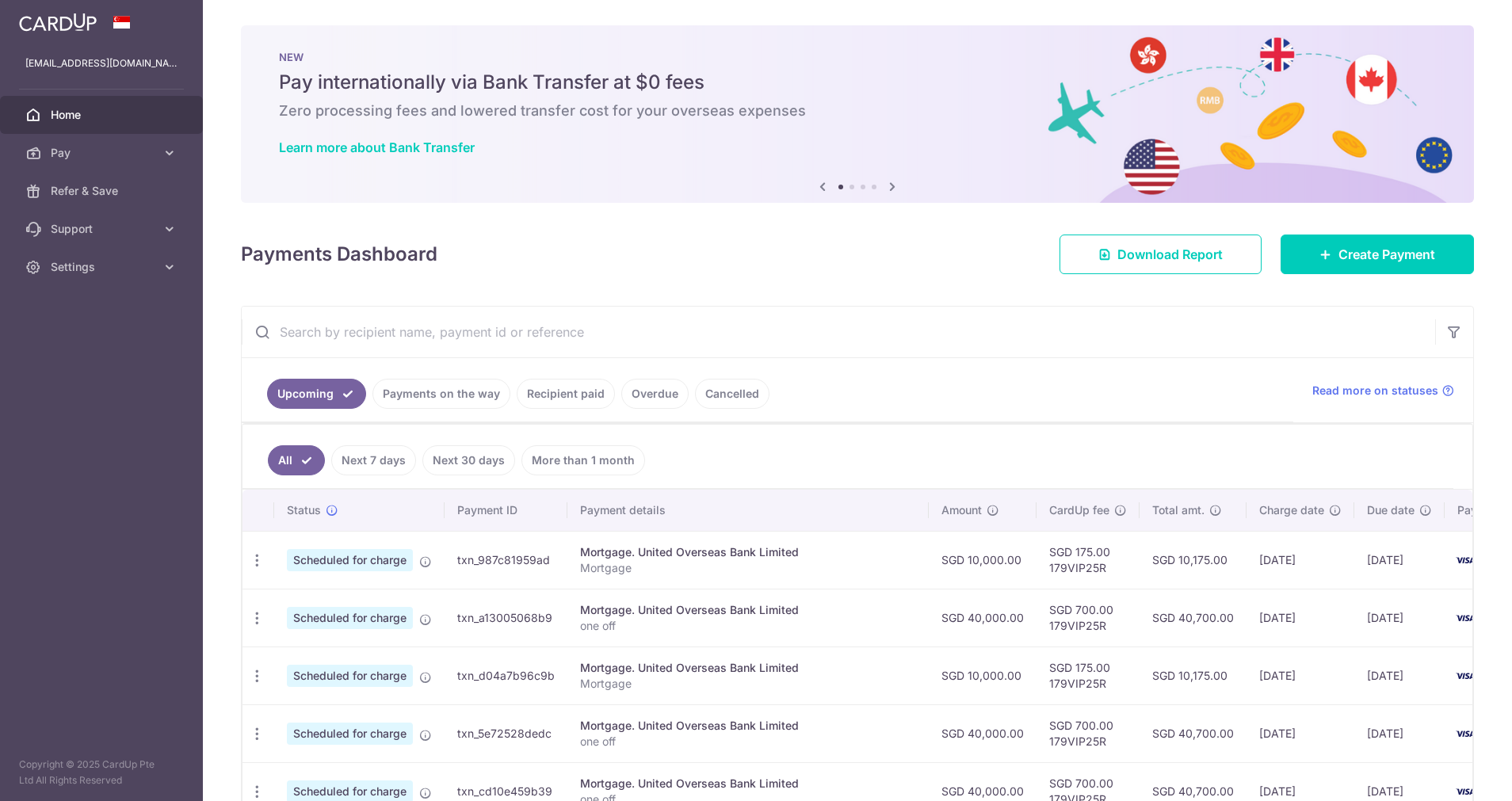
click at [883, 162] on div "NEW Pay internationally via Bank Transfer at $0 fees Zero processing fees and l…" at bounding box center [857, 104] width 1233 height 158
click at [883, 177] on icon at bounding box center [892, 187] width 19 height 20
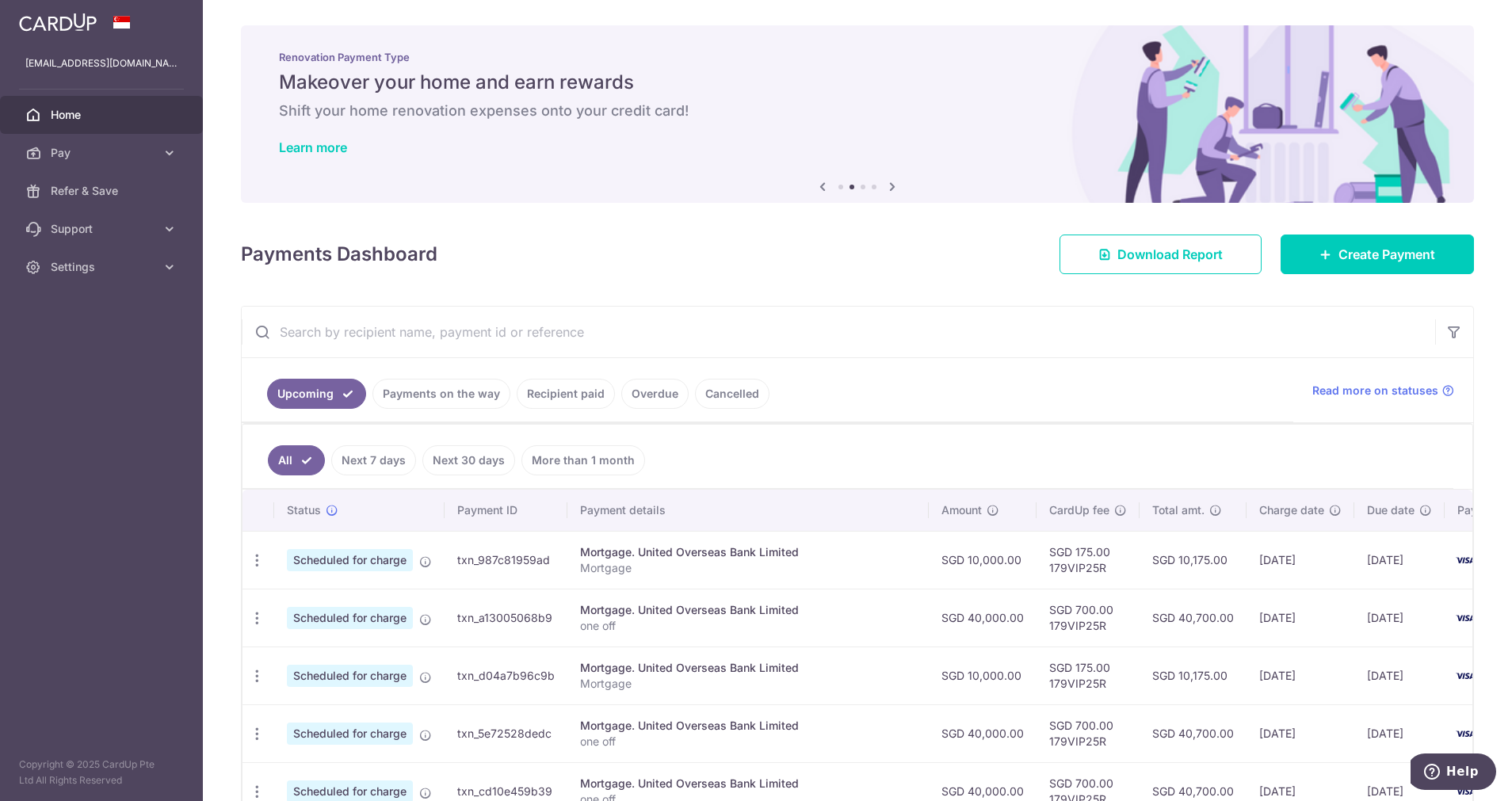
click at [883, 181] on icon at bounding box center [892, 187] width 19 height 20
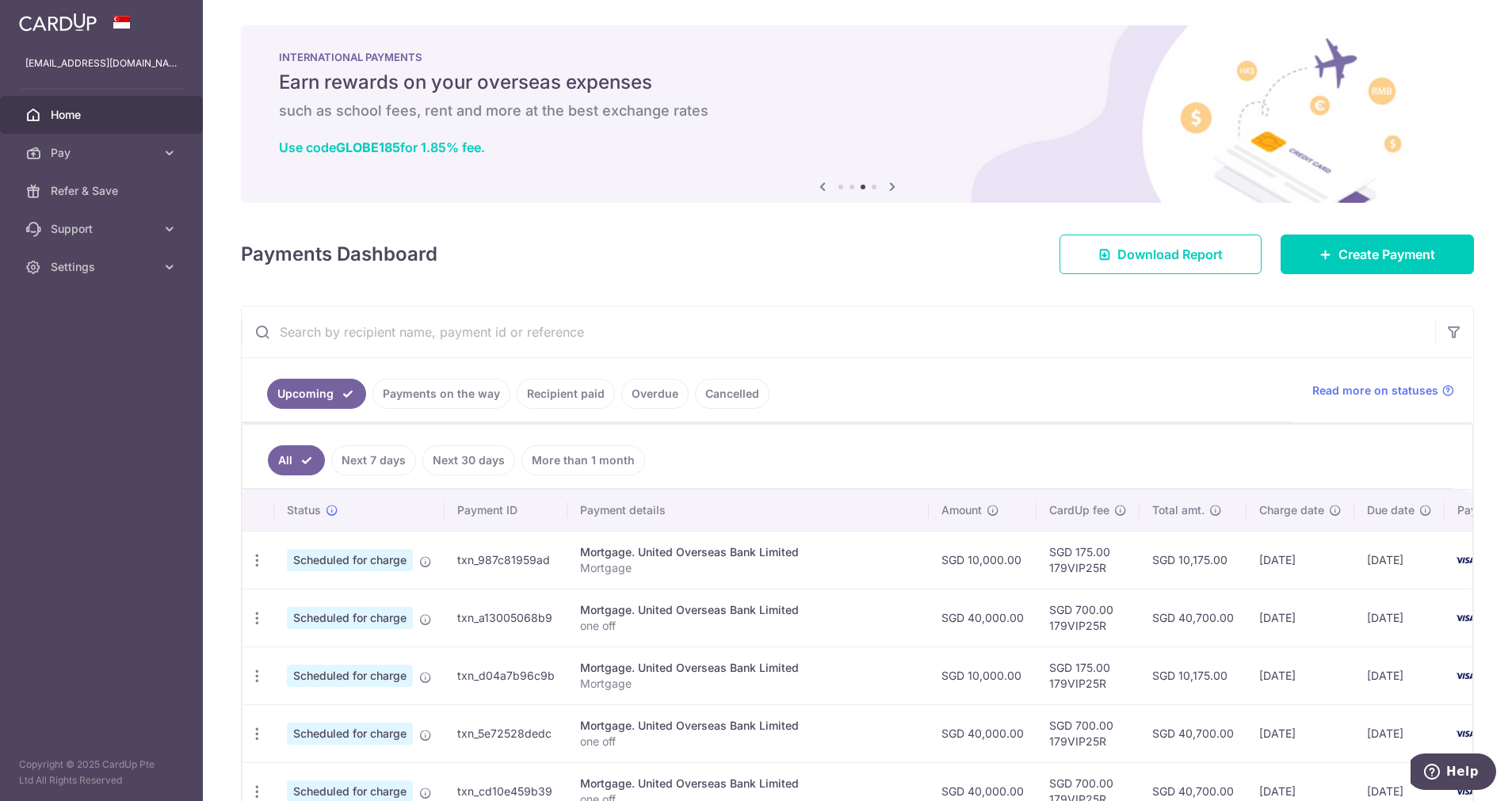
click at [883, 181] on icon at bounding box center [892, 187] width 19 height 20
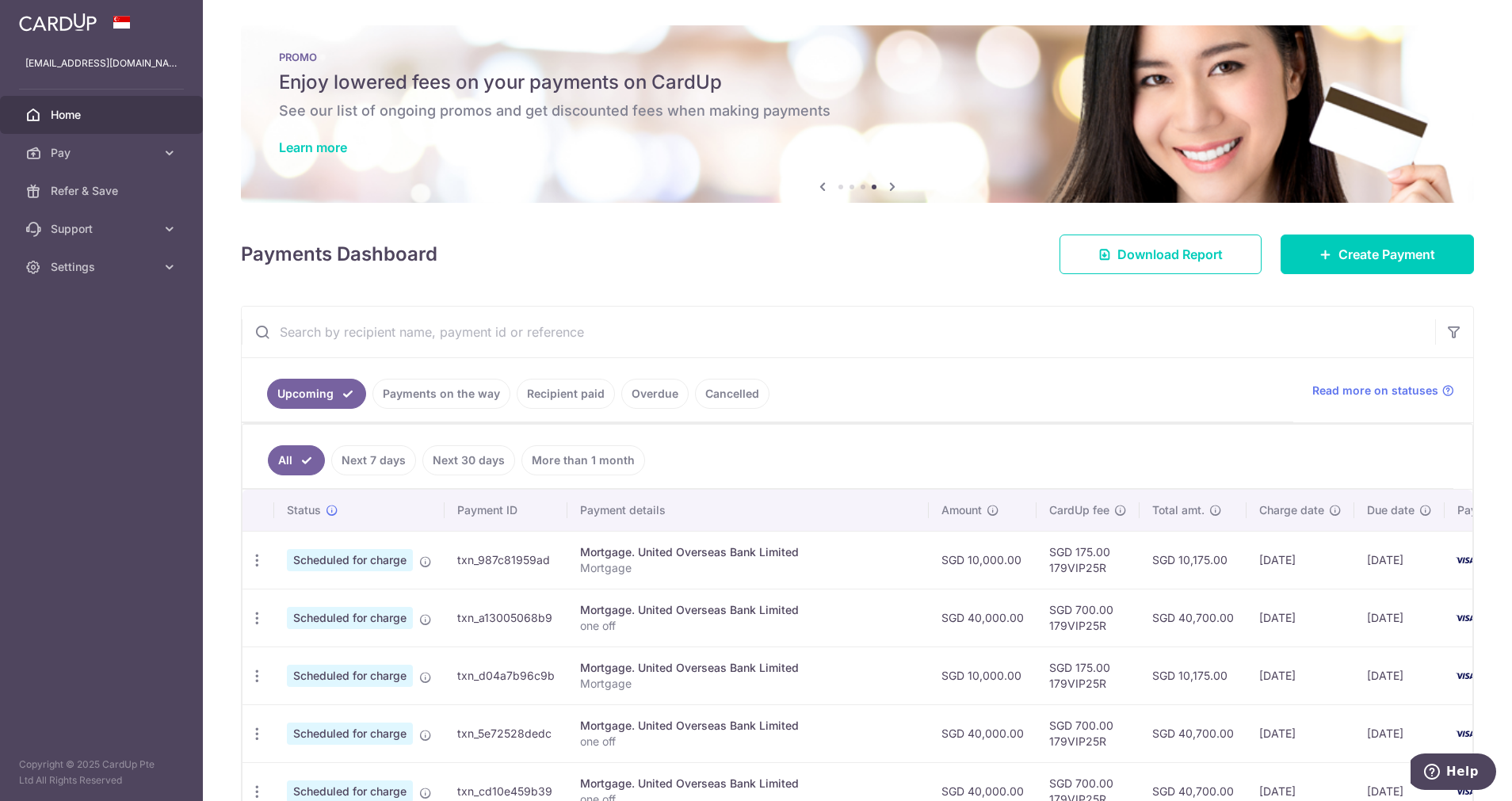
click at [883, 181] on icon at bounding box center [892, 187] width 19 height 20
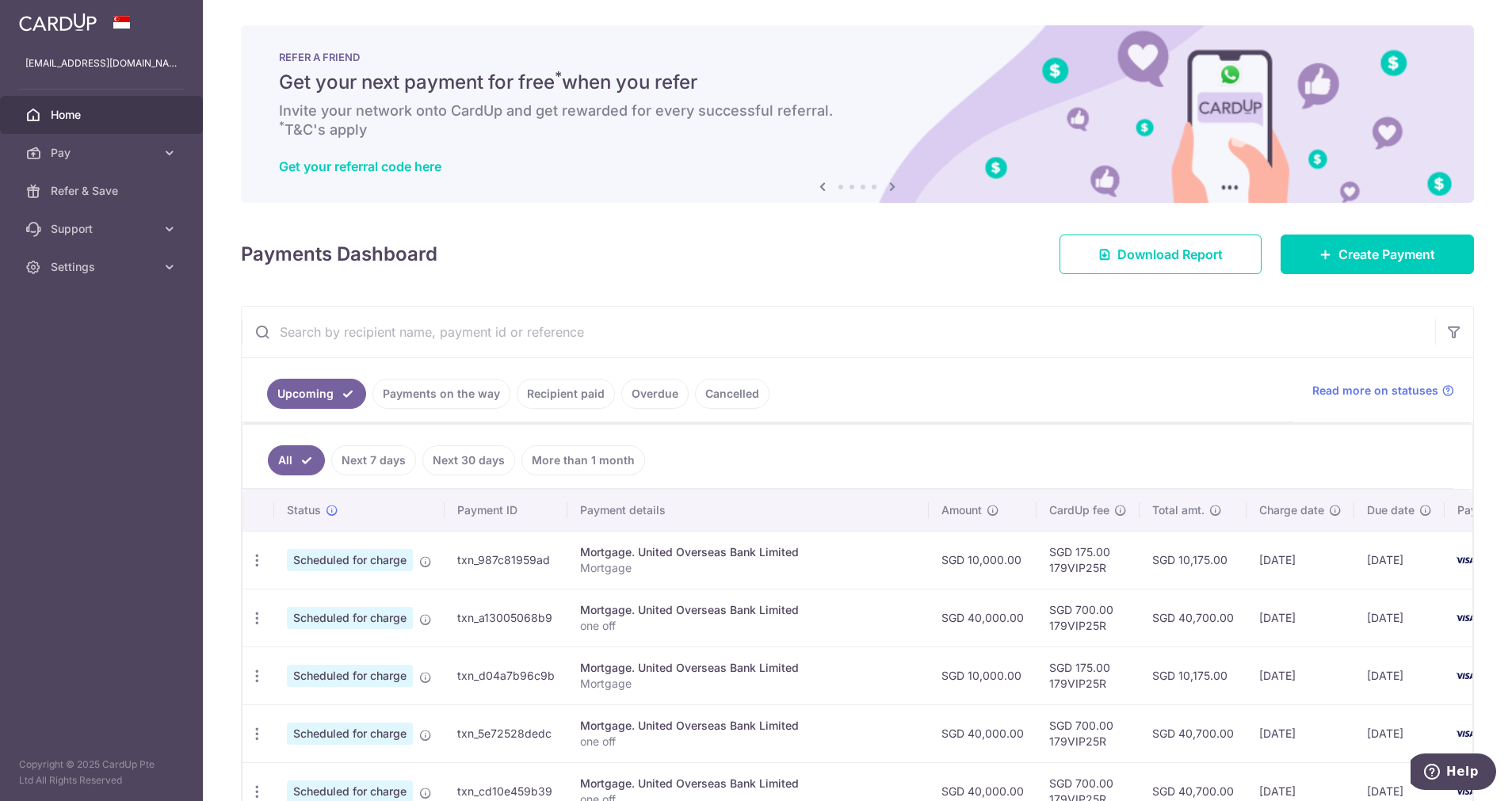
click at [883, 181] on icon at bounding box center [892, 187] width 19 height 20
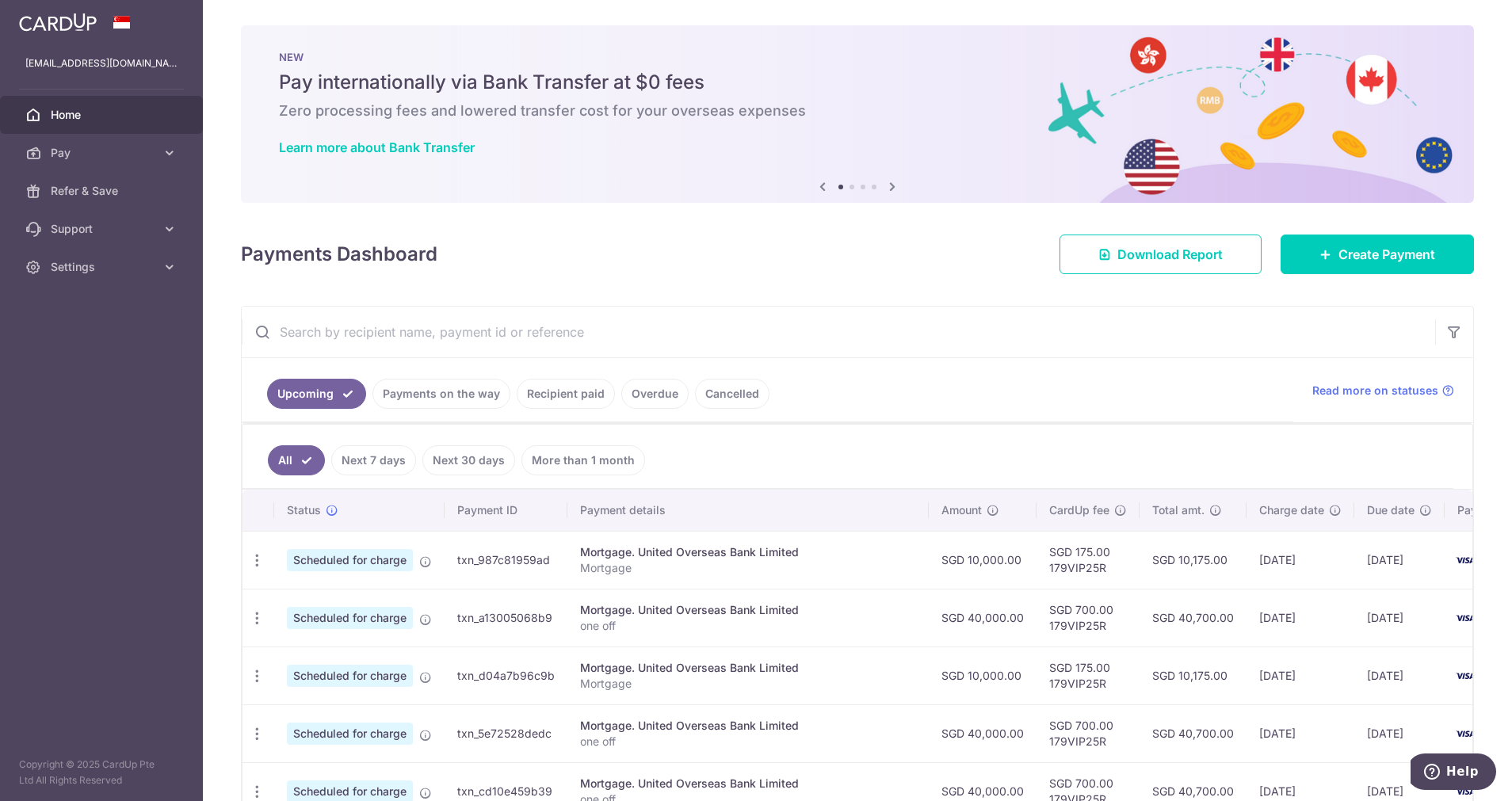
click at [813, 180] on icon at bounding box center [822, 187] width 19 height 20
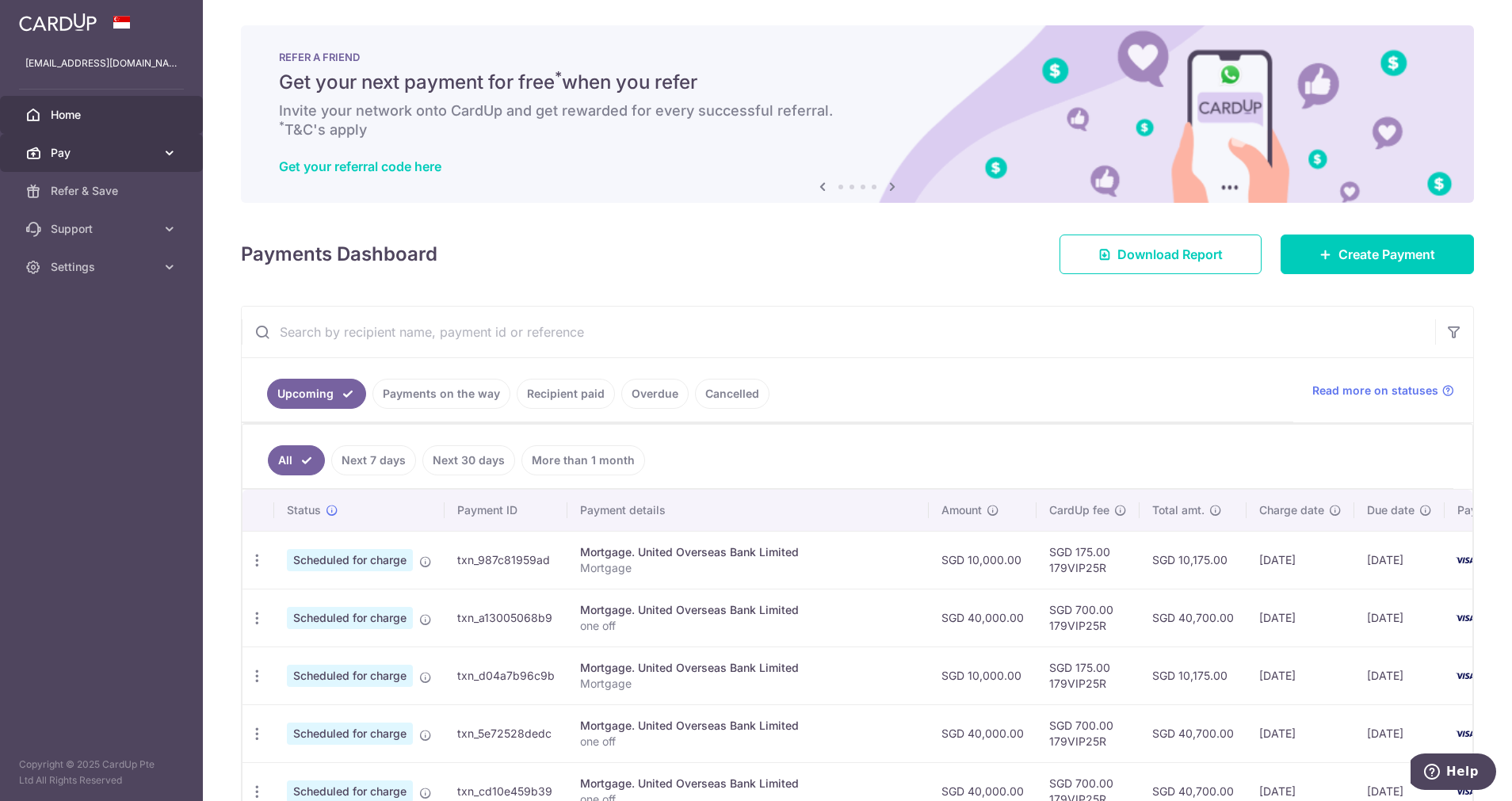
click at [73, 152] on span "Pay" at bounding box center [102, 153] width 104 height 16
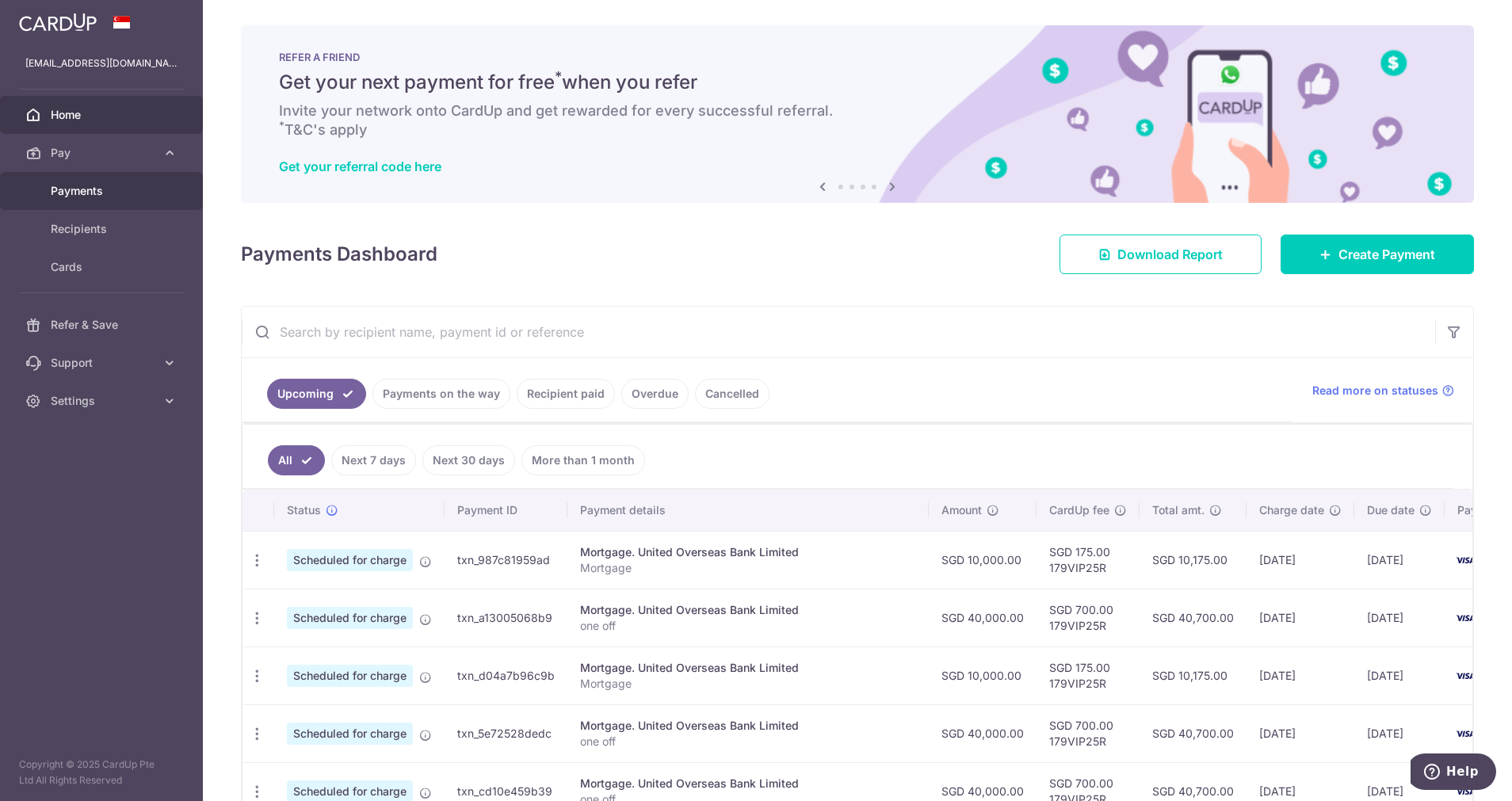
click at [91, 192] on span "Payments" at bounding box center [102, 191] width 104 height 16
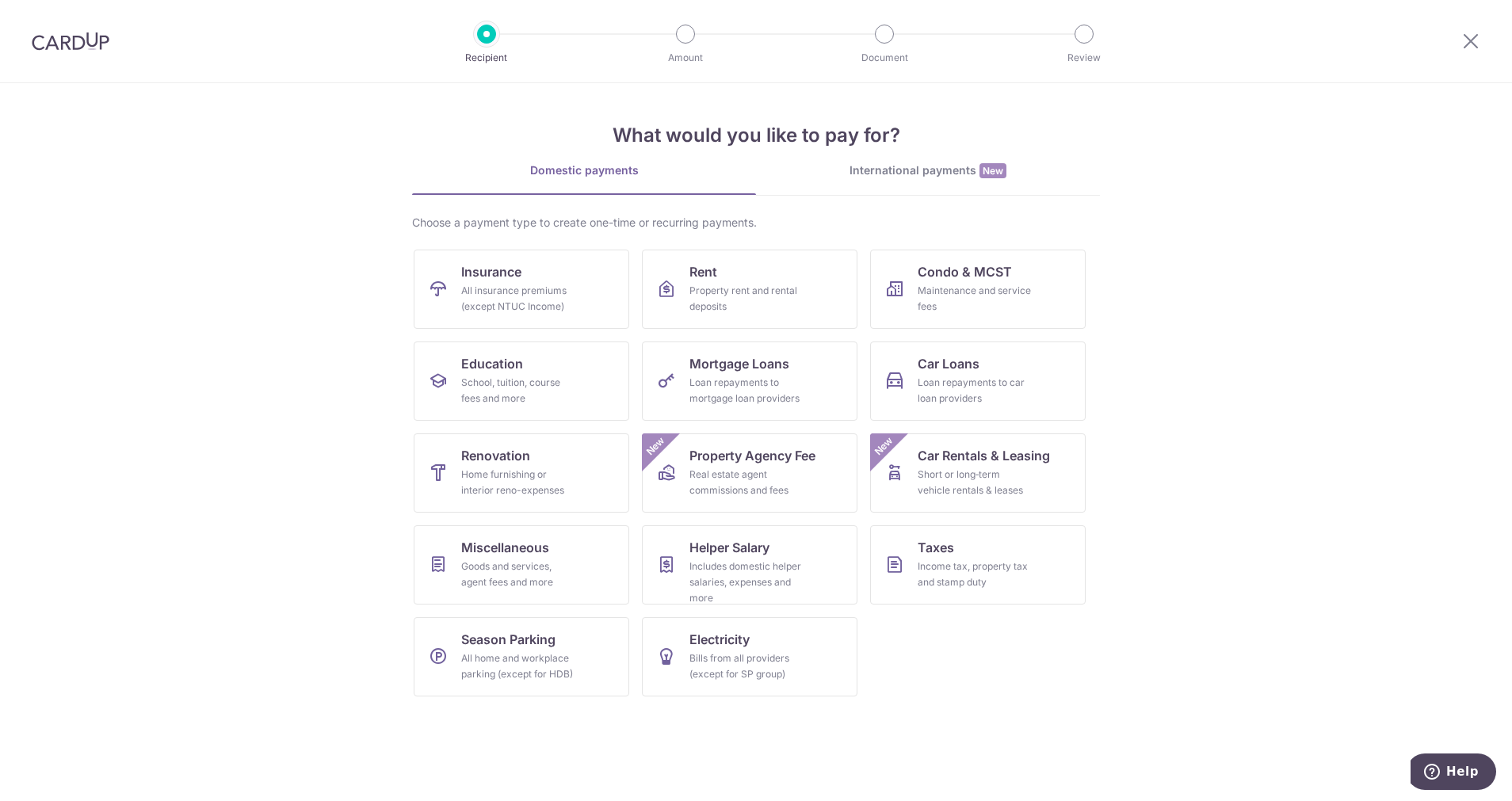
click at [84, 35] on img at bounding box center [70, 40] width 77 height 19
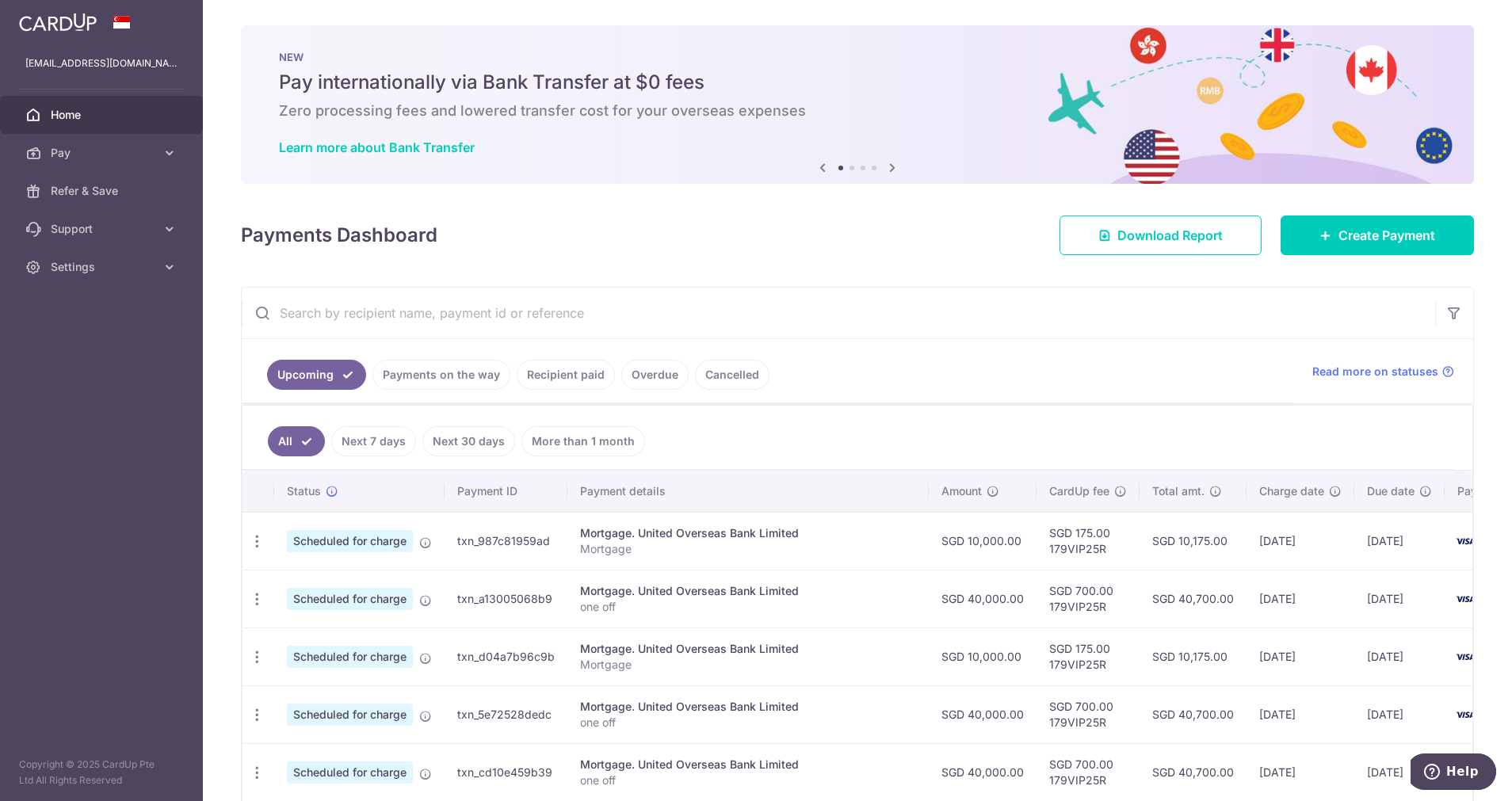
click at [883, 164] on icon at bounding box center [892, 168] width 19 height 20
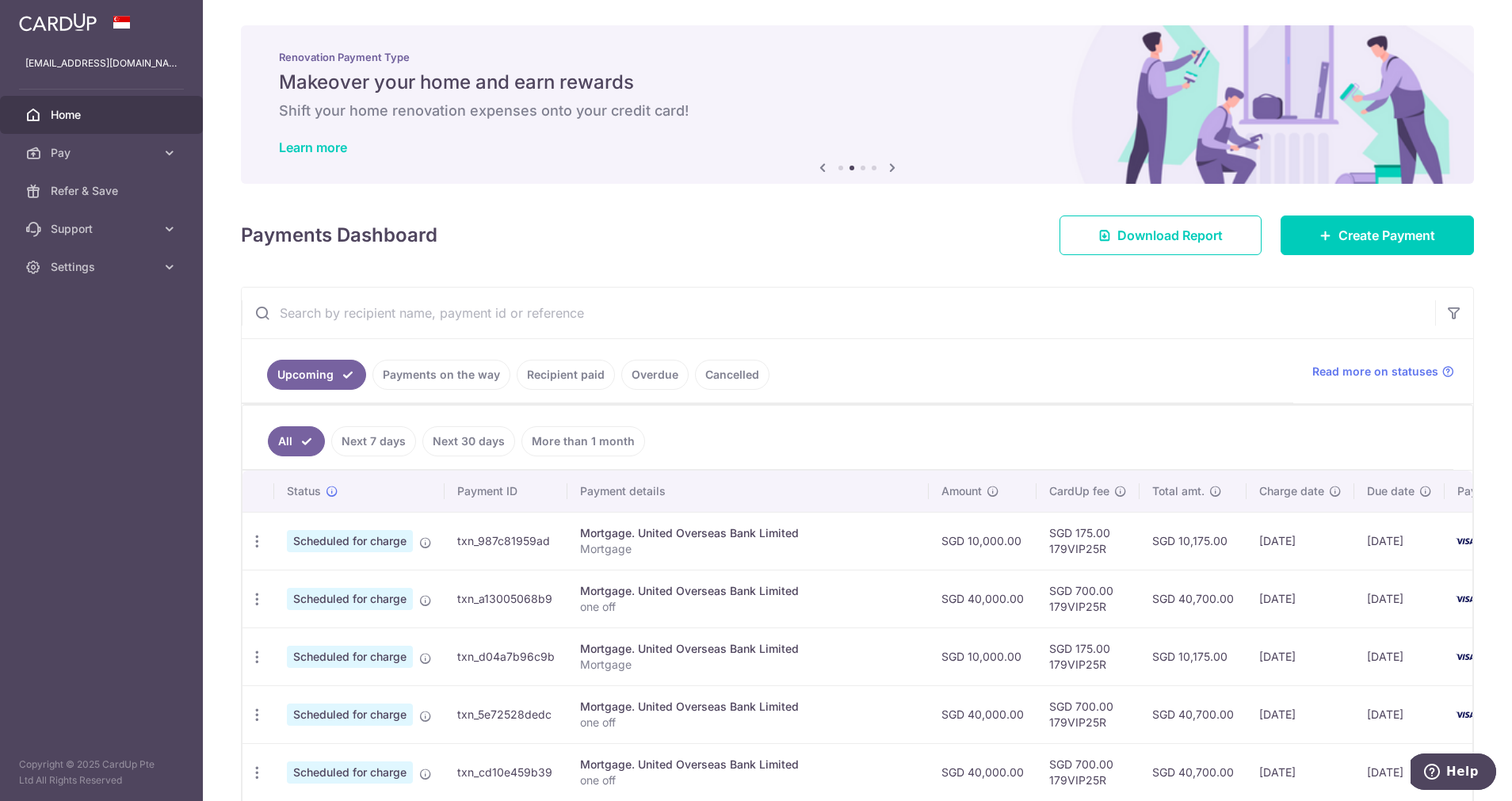
click at [883, 164] on icon at bounding box center [892, 168] width 19 height 20
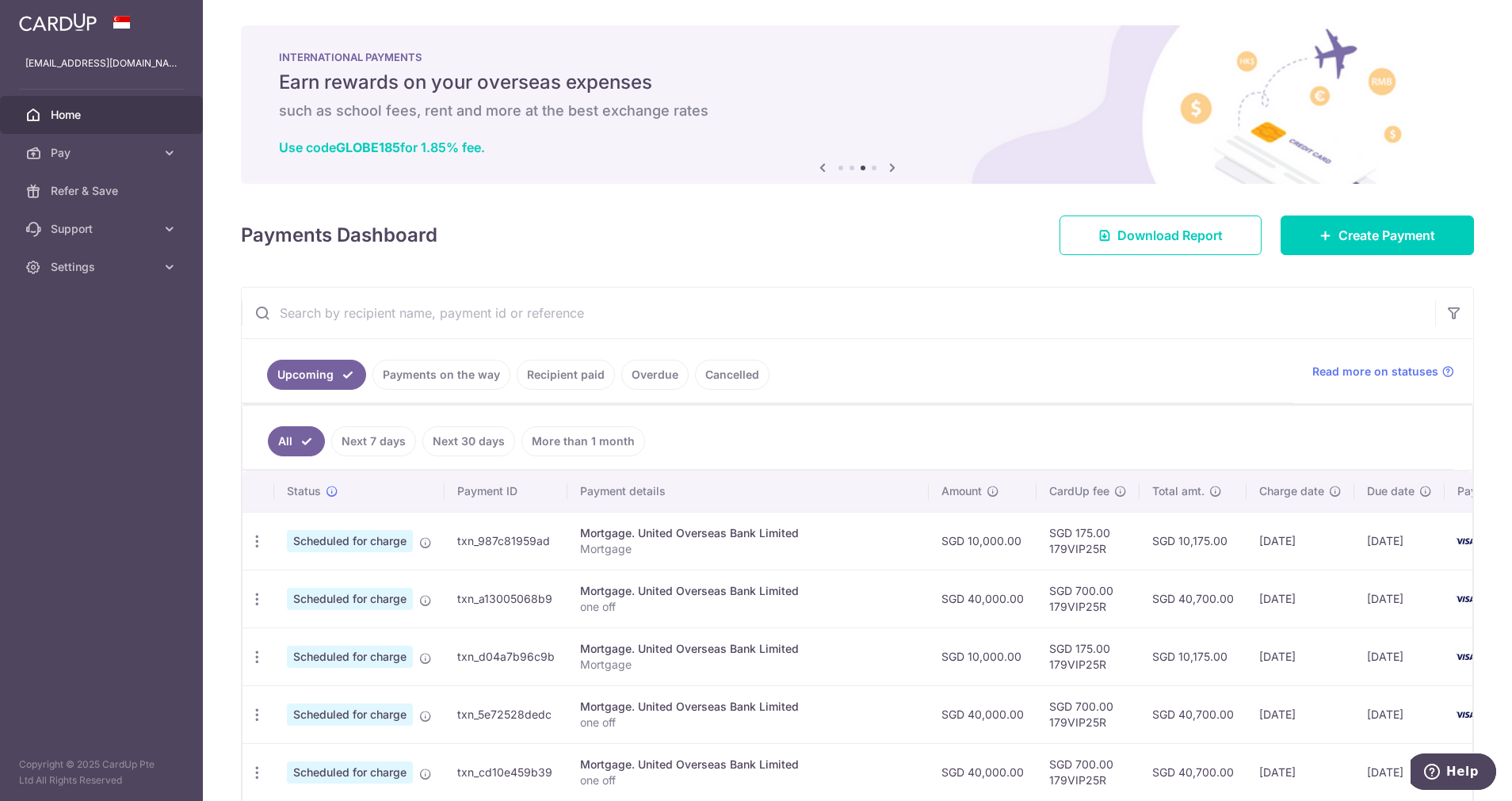
click at [883, 164] on icon at bounding box center [892, 168] width 19 height 20
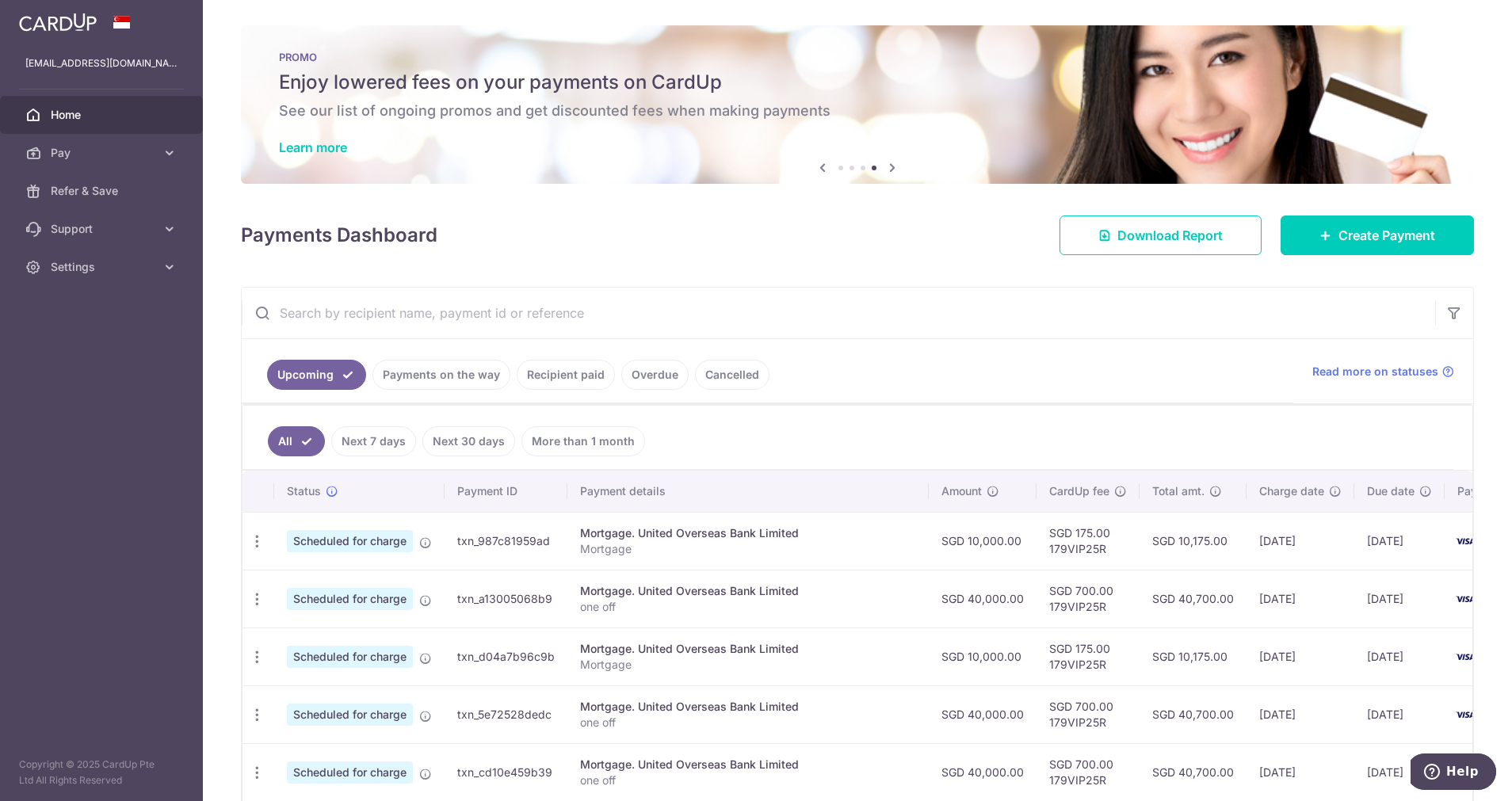
click at [1370, 448] on ul "All Next 7 days Next 30 days More than 1 month" at bounding box center [848, 437] width 1210 height 64
click at [435, 374] on link "Payments on the way" at bounding box center [442, 375] width 138 height 31
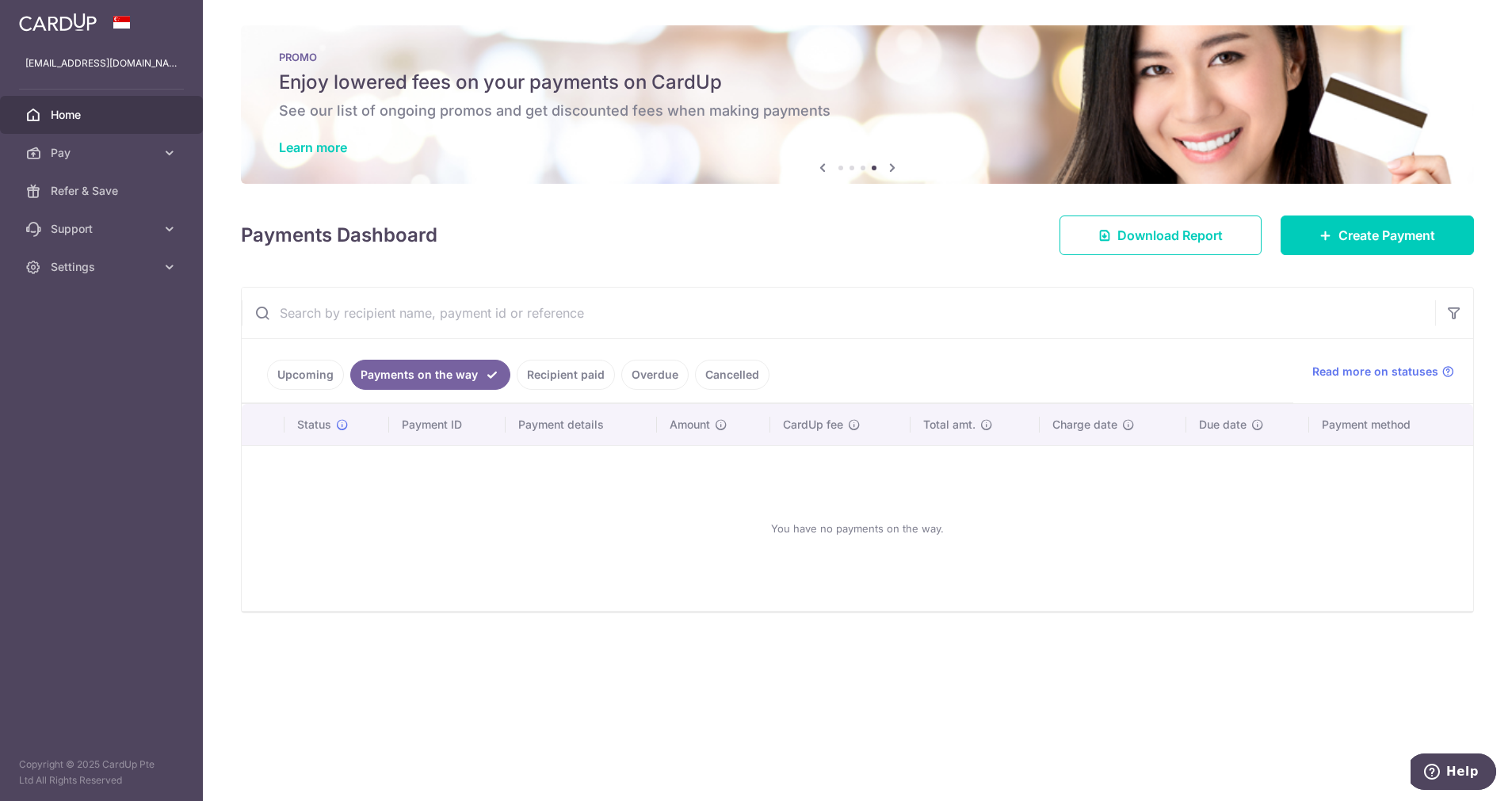
click at [562, 374] on link "Recipient paid" at bounding box center [565, 375] width 98 height 31
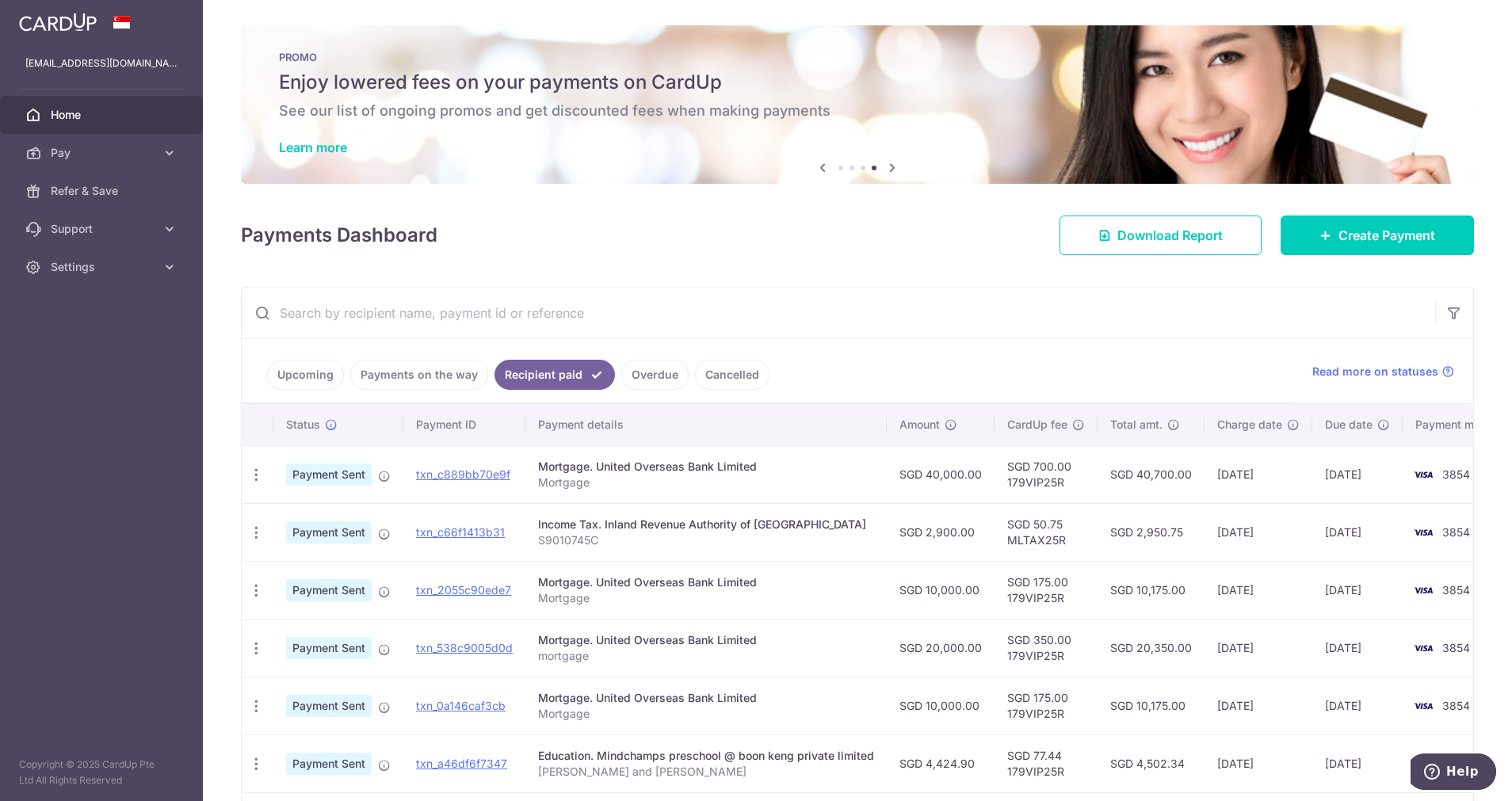
click at [634, 374] on link "Overdue" at bounding box center [655, 375] width 67 height 31
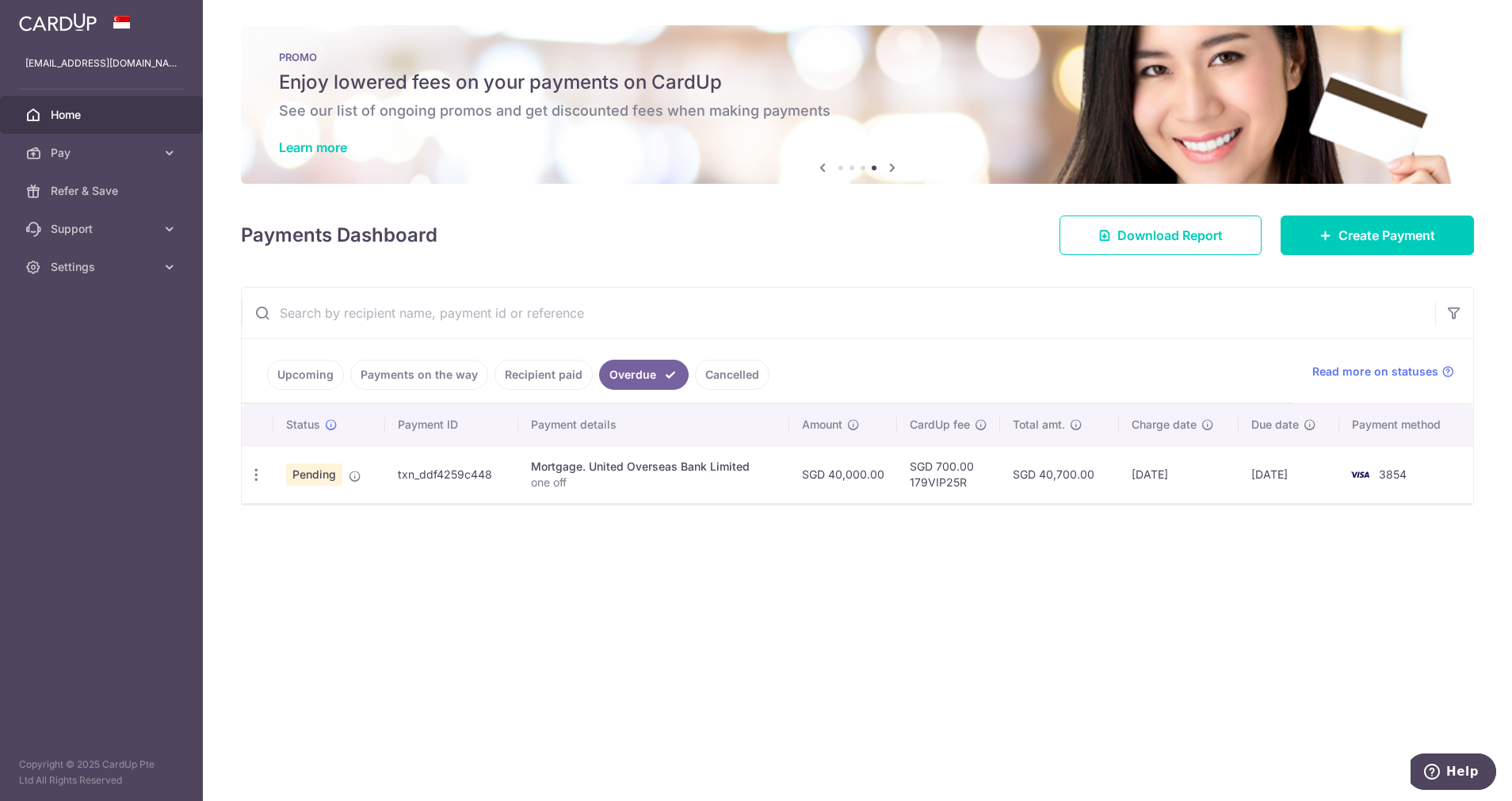
click at [277, 476] on td "Pending" at bounding box center [329, 474] width 111 height 57
click at [266, 476] on div "Update payment Cancel payment Upload doc" at bounding box center [256, 475] width 30 height 30
click at [260, 480] on icon "button" at bounding box center [256, 475] width 17 height 17
click at [287, 552] on span "Cancel payment" at bounding box center [340, 557] width 106 height 19
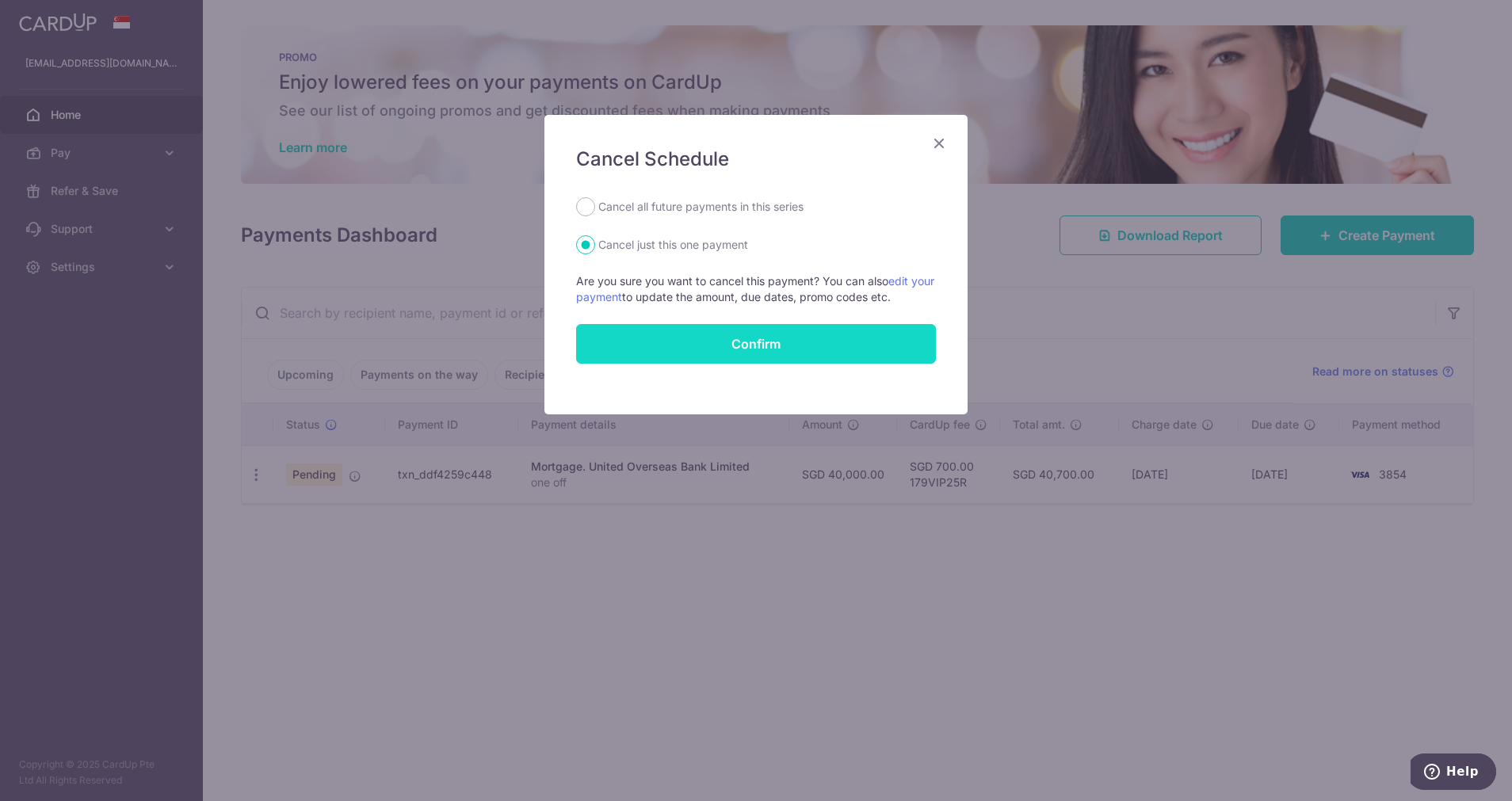
click at [690, 360] on input "Confirm" at bounding box center [755, 344] width 360 height 40
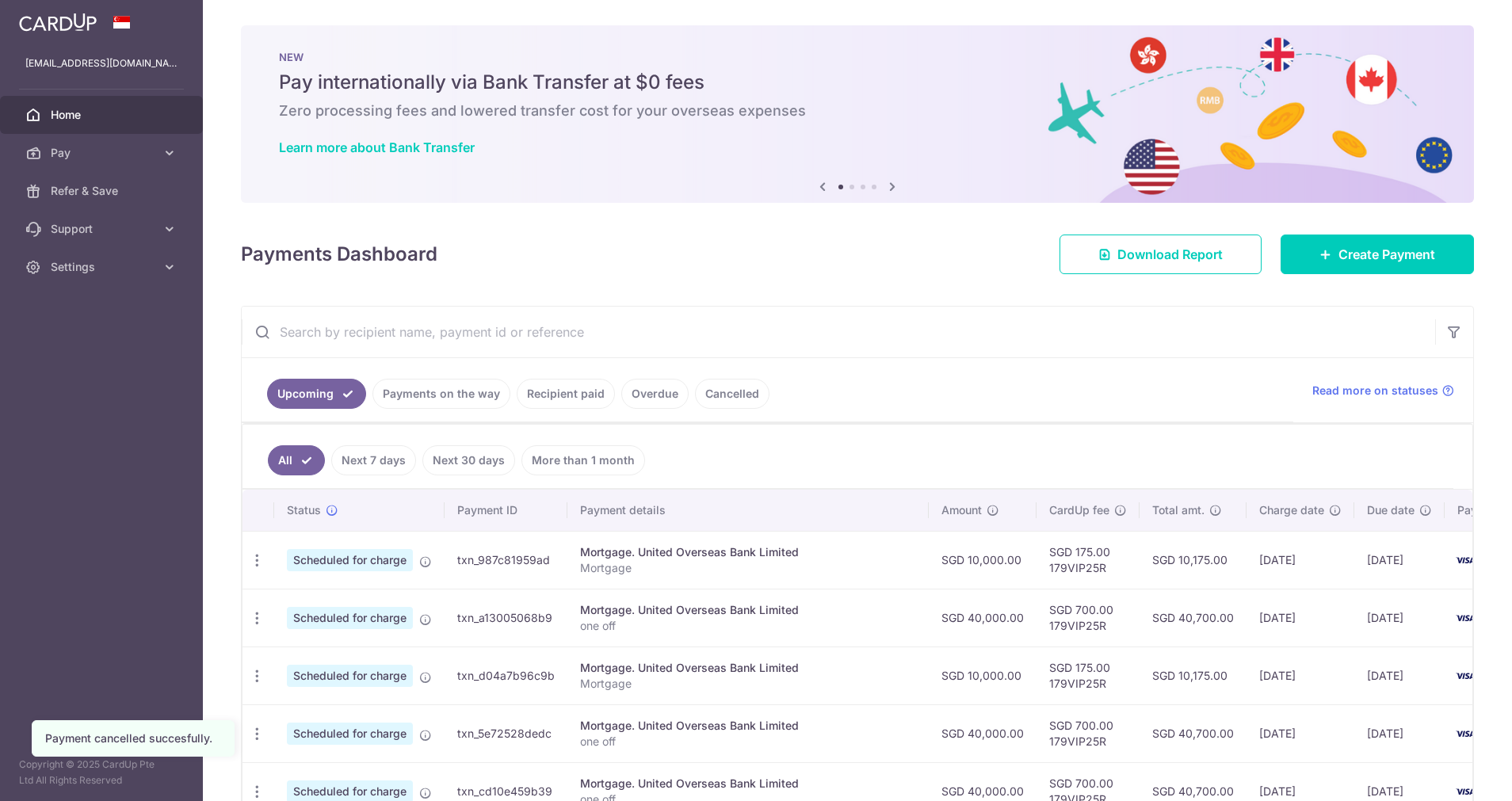
click at [705, 377] on ul "Upcoming Payments on the way Recipient paid Overdue Cancelled" at bounding box center [767, 390] width 1051 height 64
click at [719, 395] on link "Cancelled" at bounding box center [732, 394] width 75 height 31
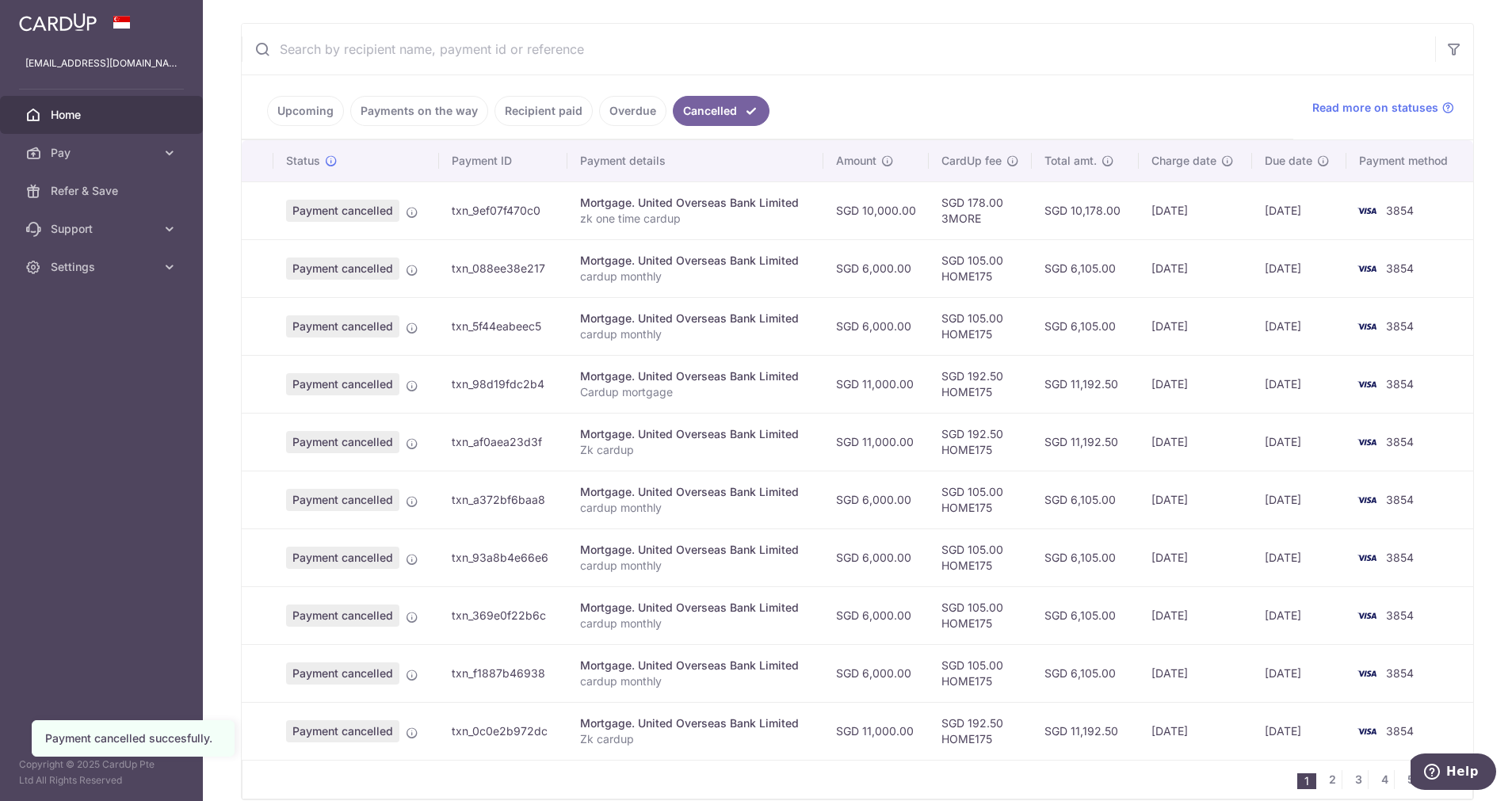
scroll to position [119, 0]
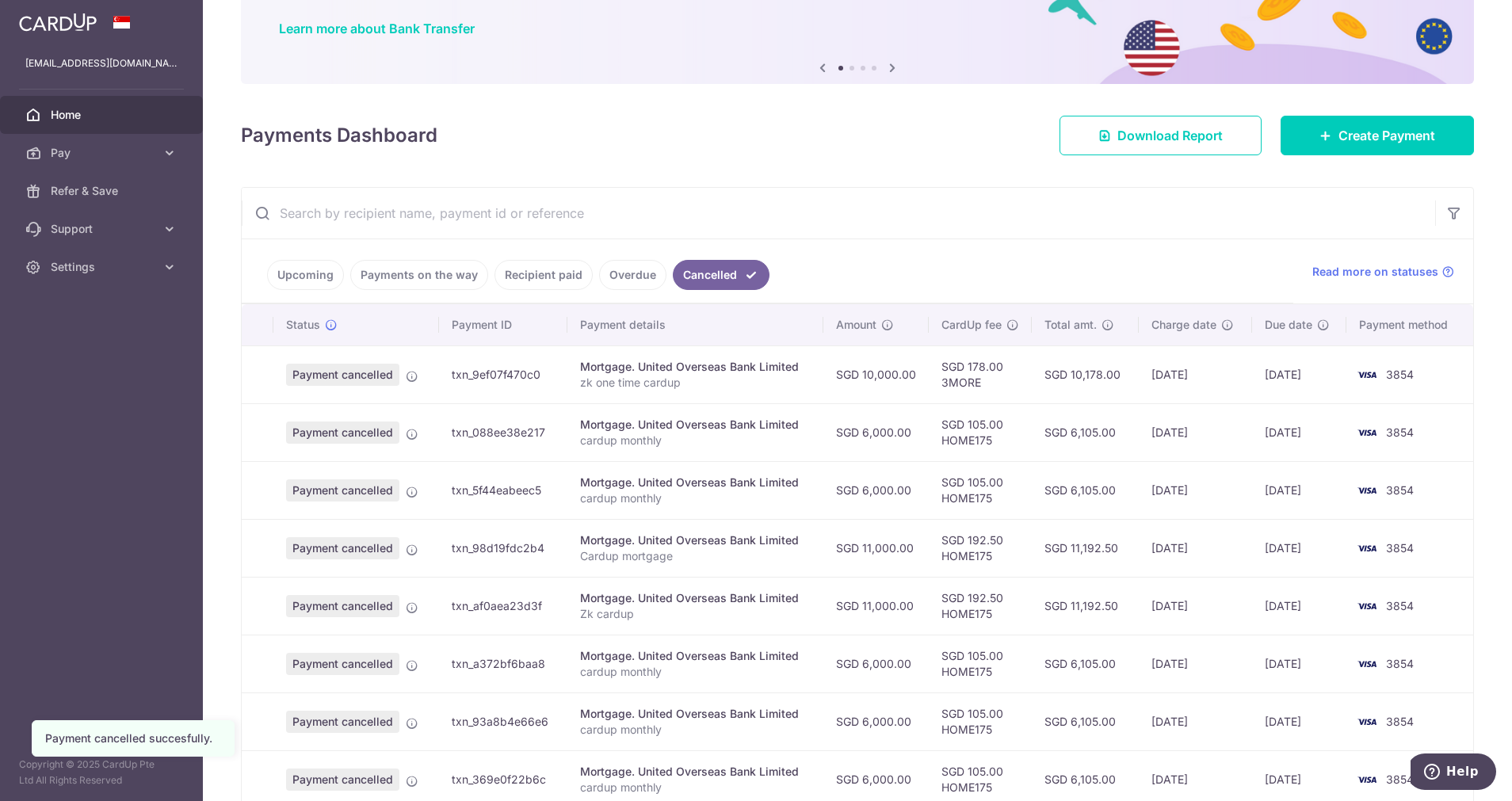
click at [283, 286] on link "Upcoming" at bounding box center [305, 275] width 77 height 31
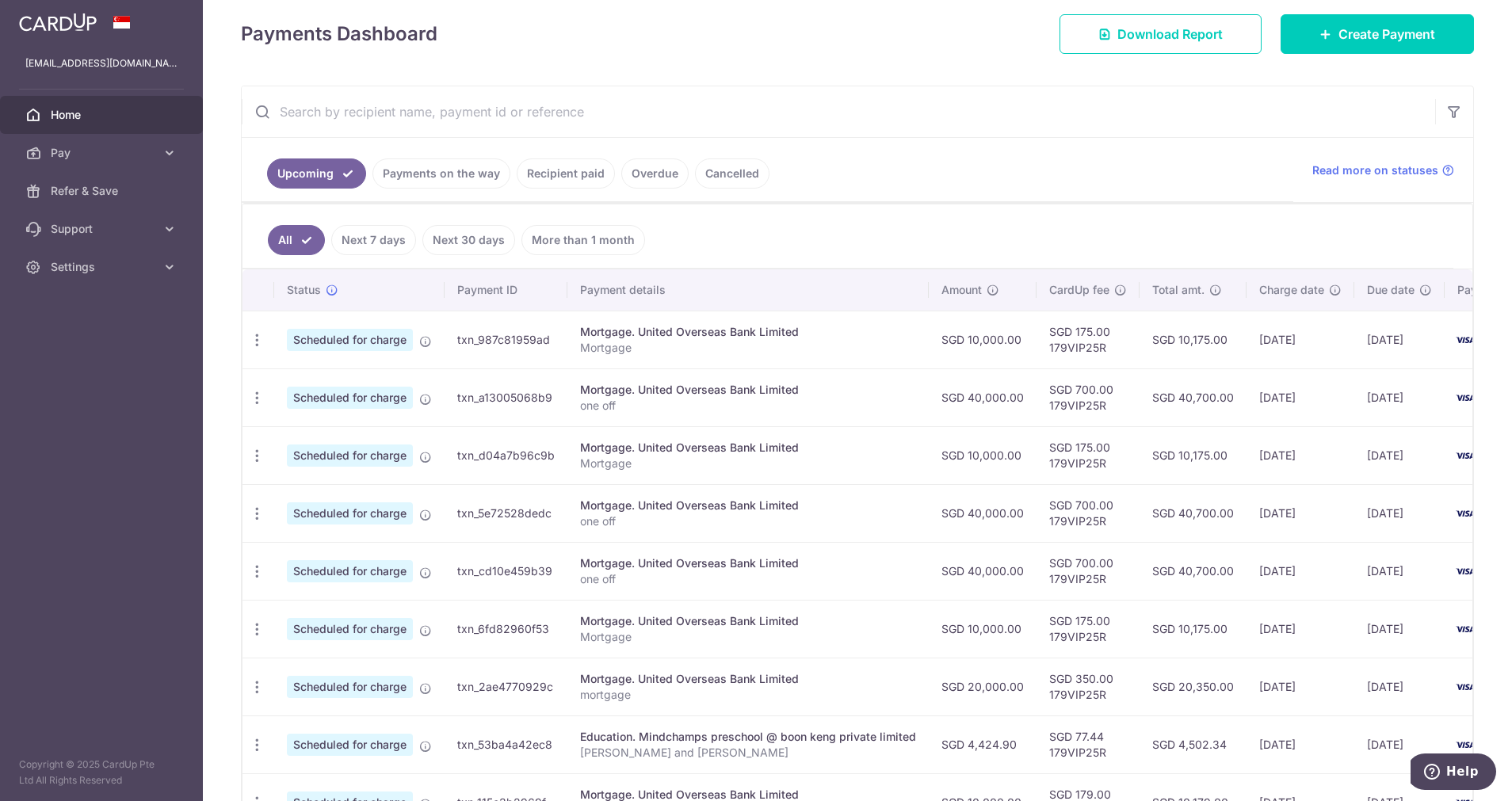
scroll to position [356, 0]
